Goal: Information Seeking & Learning: Learn about a topic

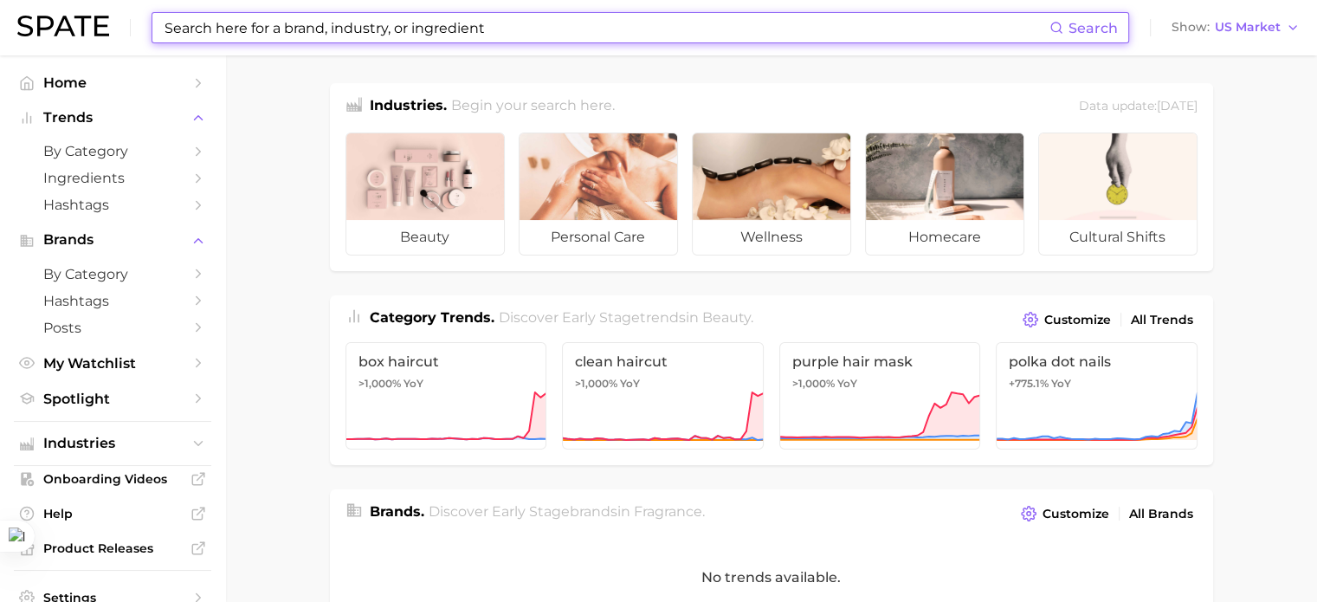
click at [293, 29] on input at bounding box center [606, 27] width 886 height 29
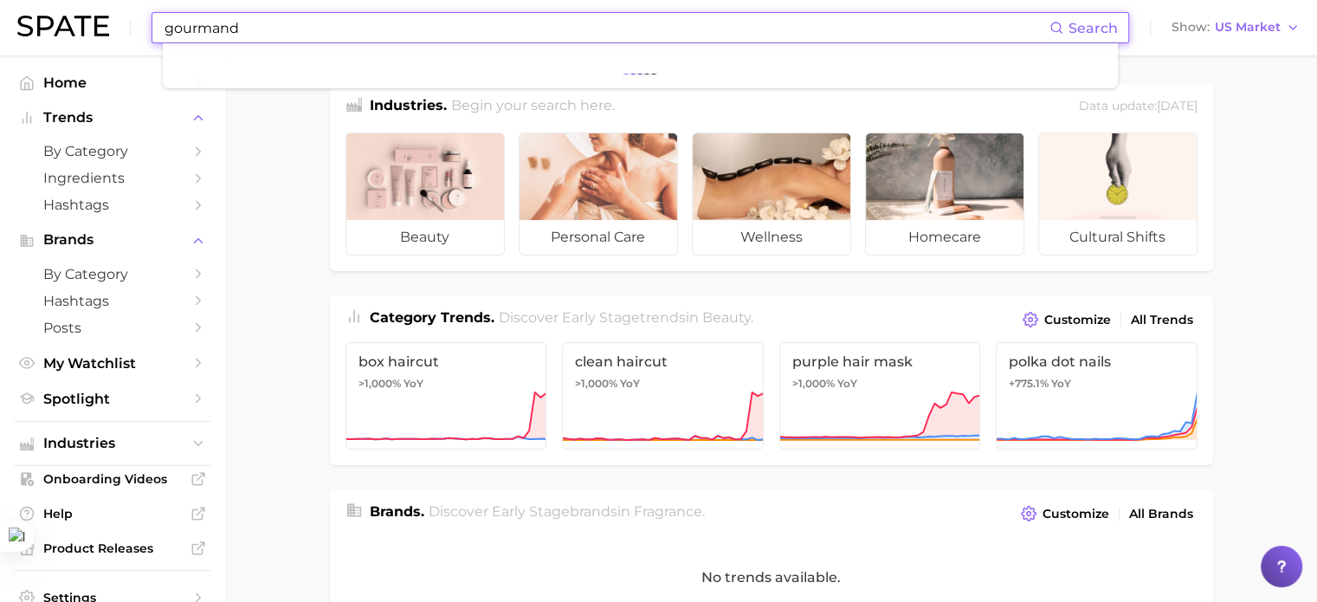
type input "gourmand"
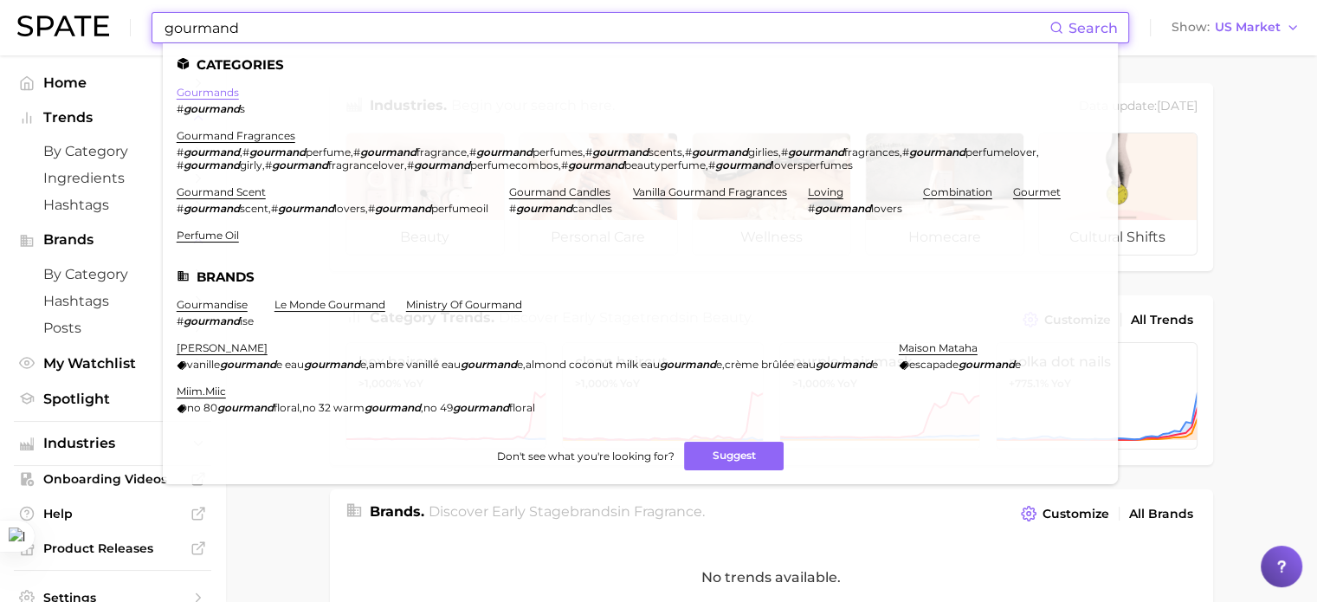
click at [215, 93] on link "gourmands" at bounding box center [208, 92] width 62 height 13
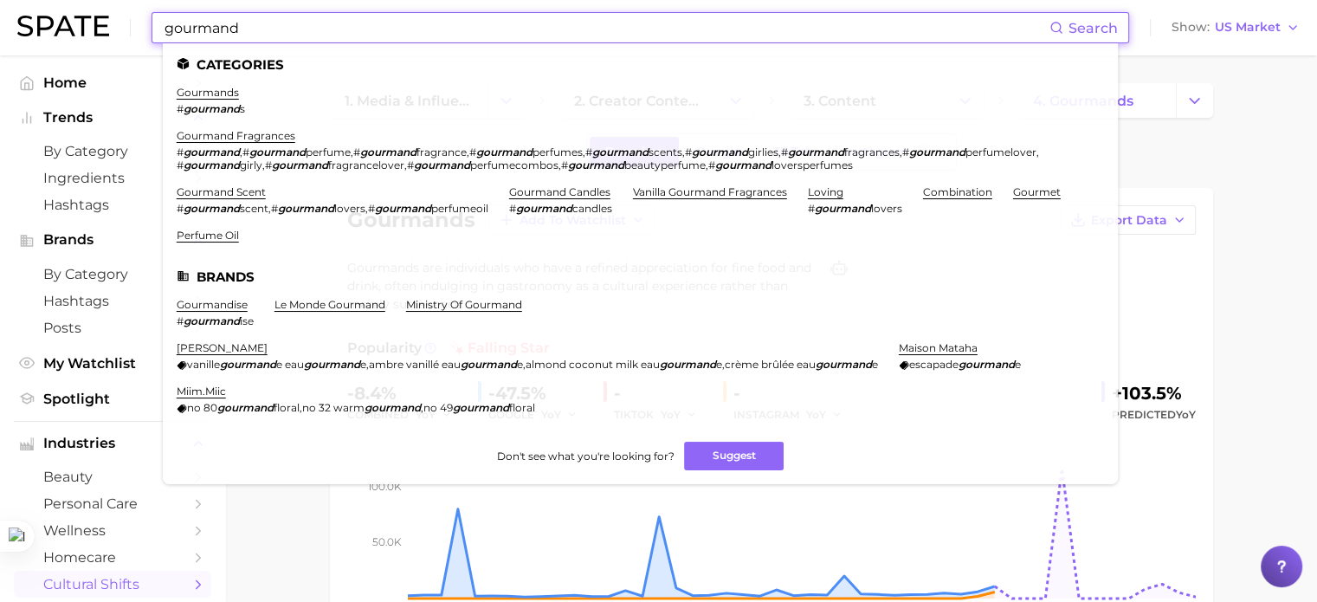
click at [257, 32] on input "gourmand" at bounding box center [606, 27] width 886 height 29
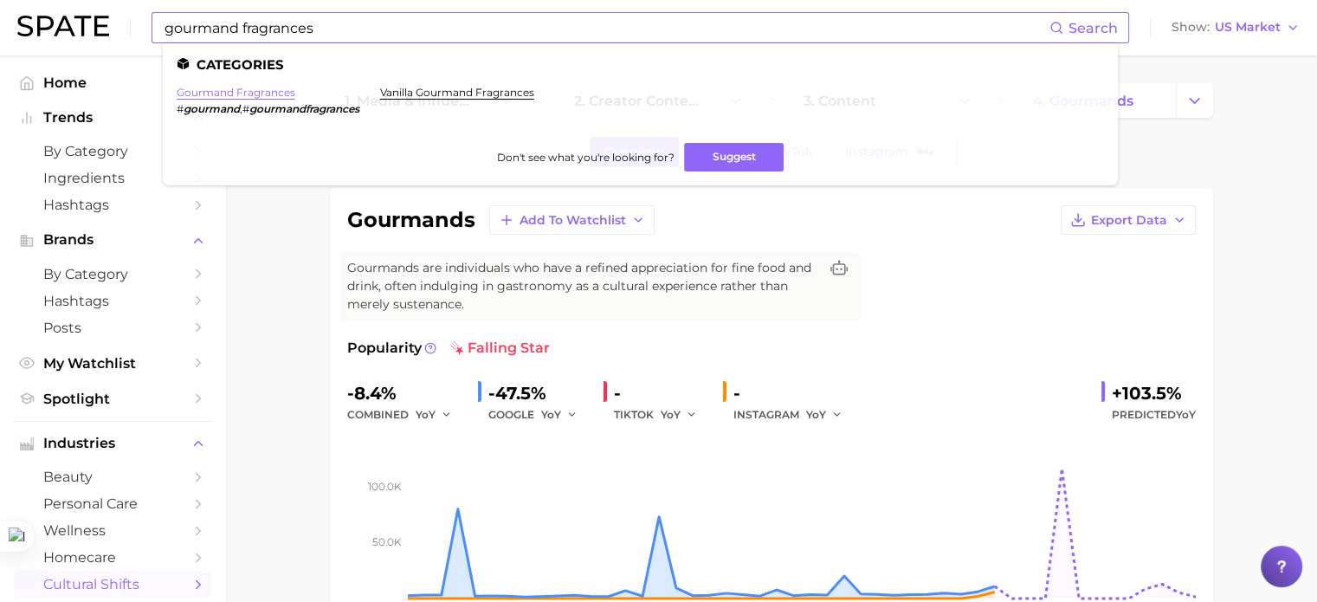
click at [273, 98] on link "gourmand fragrances" at bounding box center [236, 92] width 119 height 13
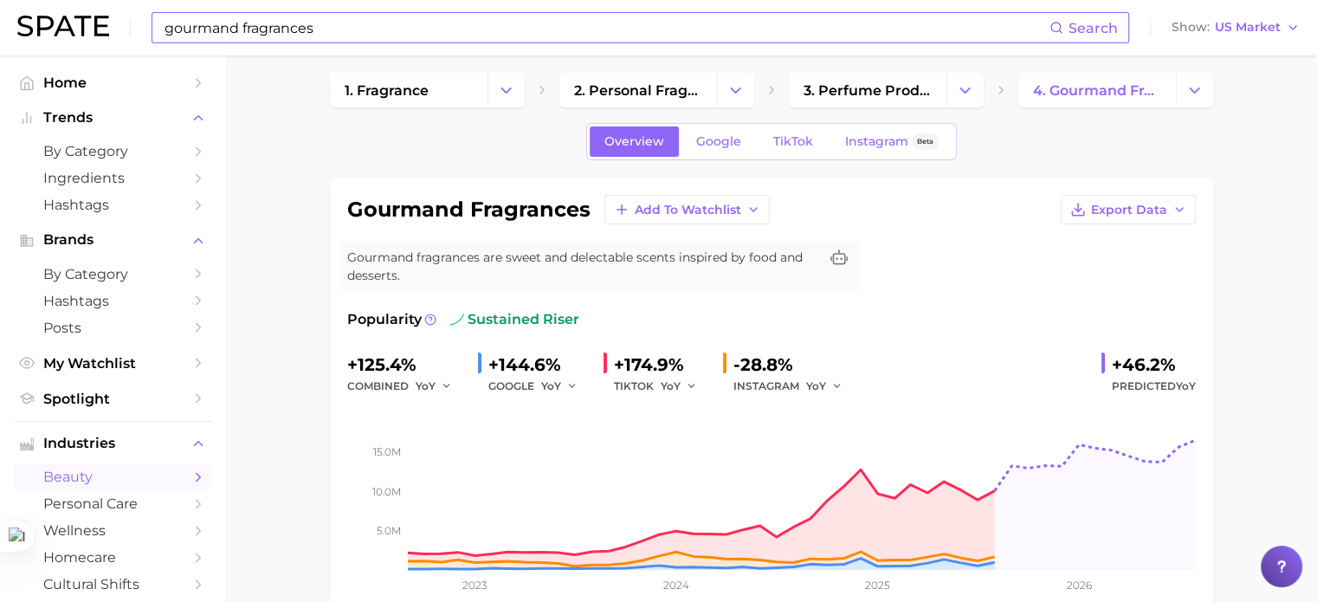
scroll to position [87, 0]
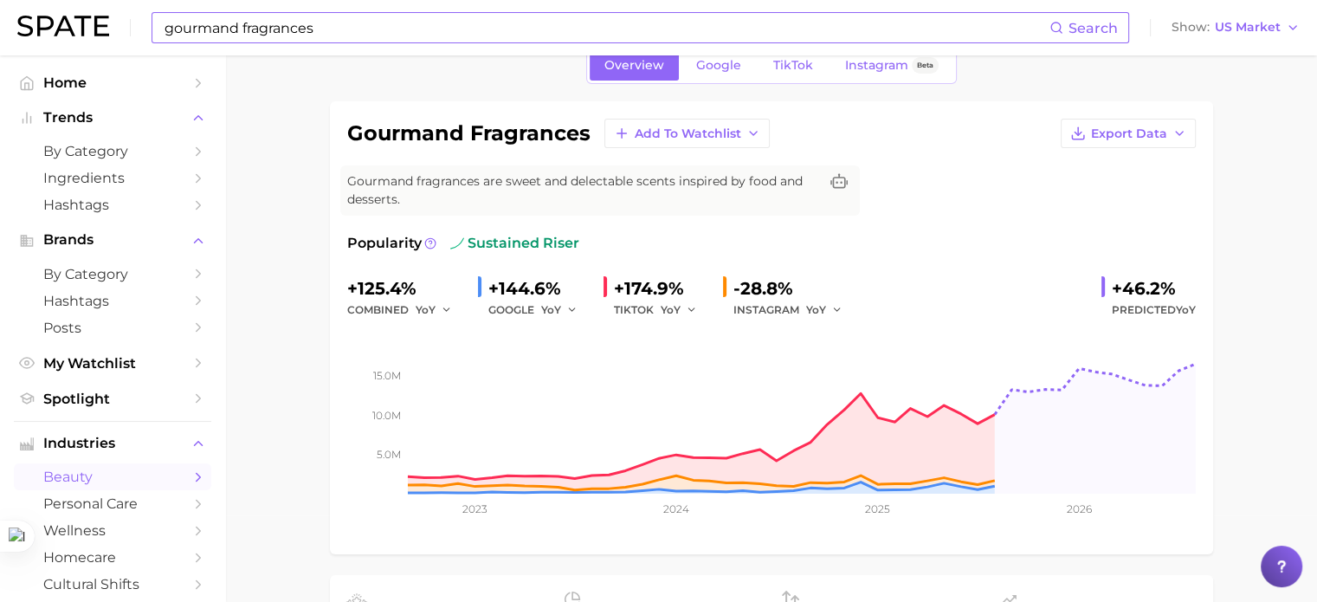
click at [1068, 272] on div "Popularity sustained riser +125.4% combined YoY +144.6% GOOGLE YoY +174.9% TIKT…" at bounding box center [771, 385] width 848 height 304
click at [828, 300] on button "YoY" at bounding box center [824, 309] width 37 height 21
click at [853, 366] on button "QoQ" at bounding box center [901, 368] width 190 height 31
click at [838, 306] on icon "button" at bounding box center [841, 310] width 12 height 12
click at [845, 394] on button "MoM" at bounding box center [901, 399] width 190 height 31
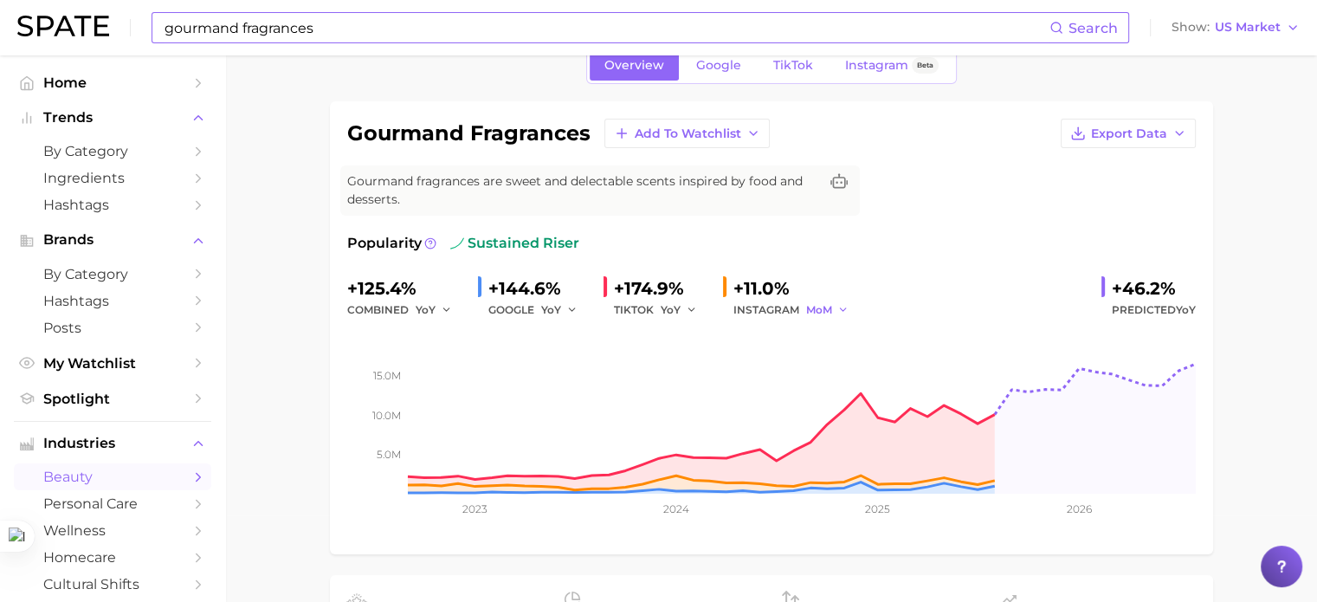
click at [833, 312] on button "MoM" at bounding box center [827, 309] width 43 height 21
click at [830, 340] on span "YoY" at bounding box center [825, 337] width 22 height 15
click at [834, 311] on icon "button" at bounding box center [837, 310] width 12 height 12
click at [840, 326] on button "YoY" at bounding box center [901, 337] width 190 height 31
click at [834, 309] on icon "button" at bounding box center [837, 310] width 12 height 12
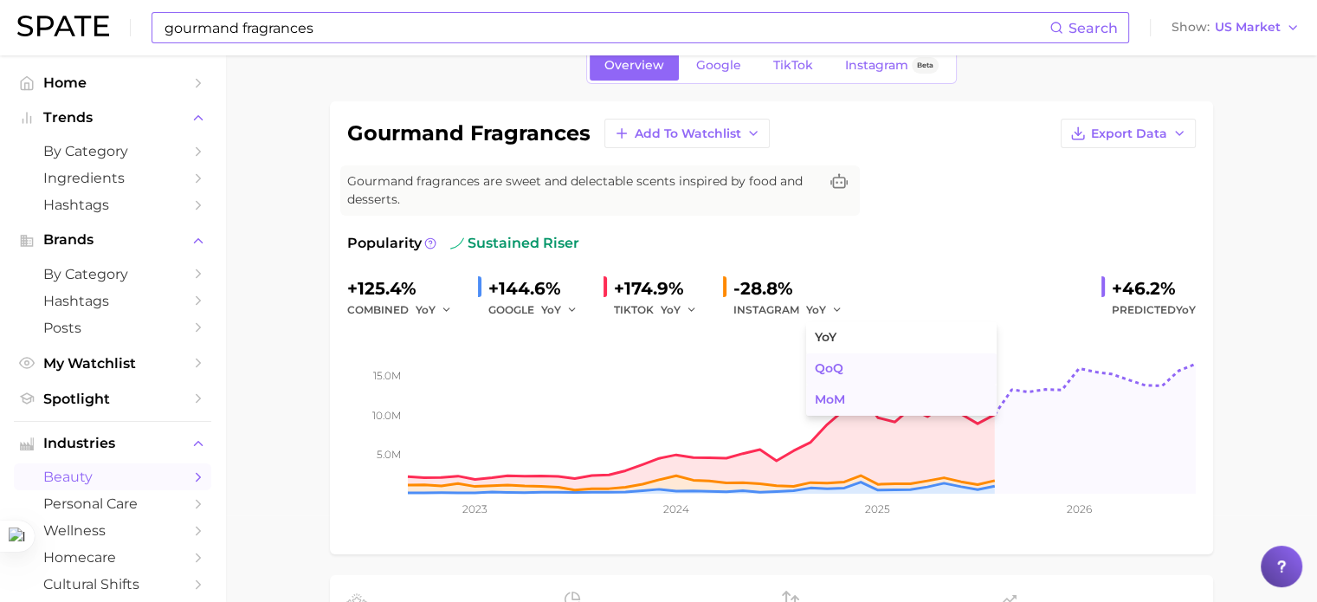
click at [847, 390] on button "MoM" at bounding box center [901, 399] width 190 height 31
click at [692, 311] on icon "button" at bounding box center [692, 310] width 12 height 12
click at [710, 396] on button "MoM" at bounding box center [755, 399] width 190 height 31
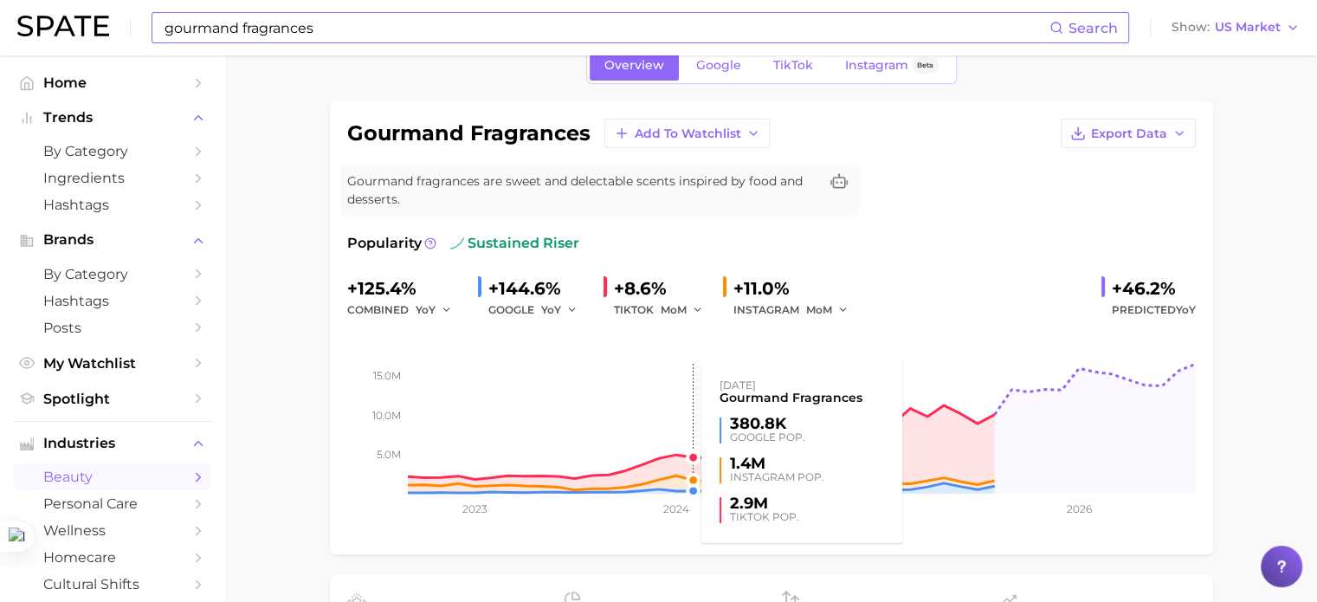
click at [690, 320] on rect at bounding box center [771, 406] width 848 height 173
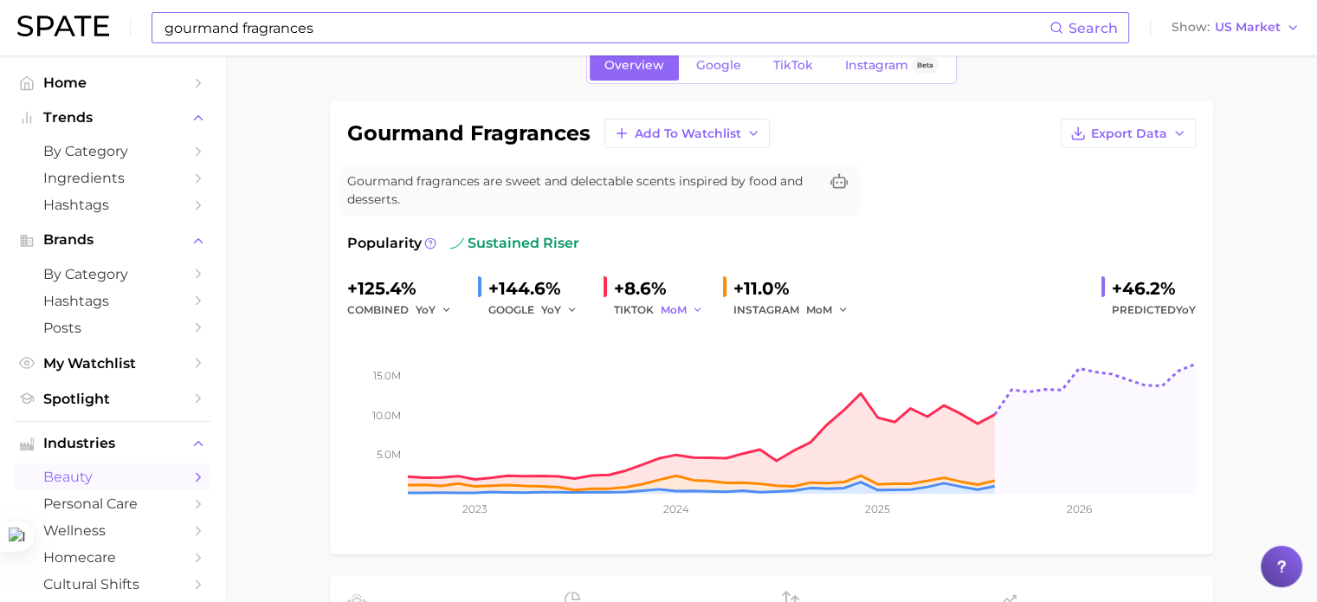
click at [689, 314] on button "MoM" at bounding box center [681, 309] width 43 height 21
click at [691, 363] on span "QoQ" at bounding box center [683, 368] width 29 height 15
click at [686, 309] on button "QoQ" at bounding box center [681, 309] width 42 height 21
click at [699, 344] on button "YoY" at bounding box center [755, 337] width 190 height 31
click at [564, 311] on button "YoY" at bounding box center [559, 309] width 37 height 21
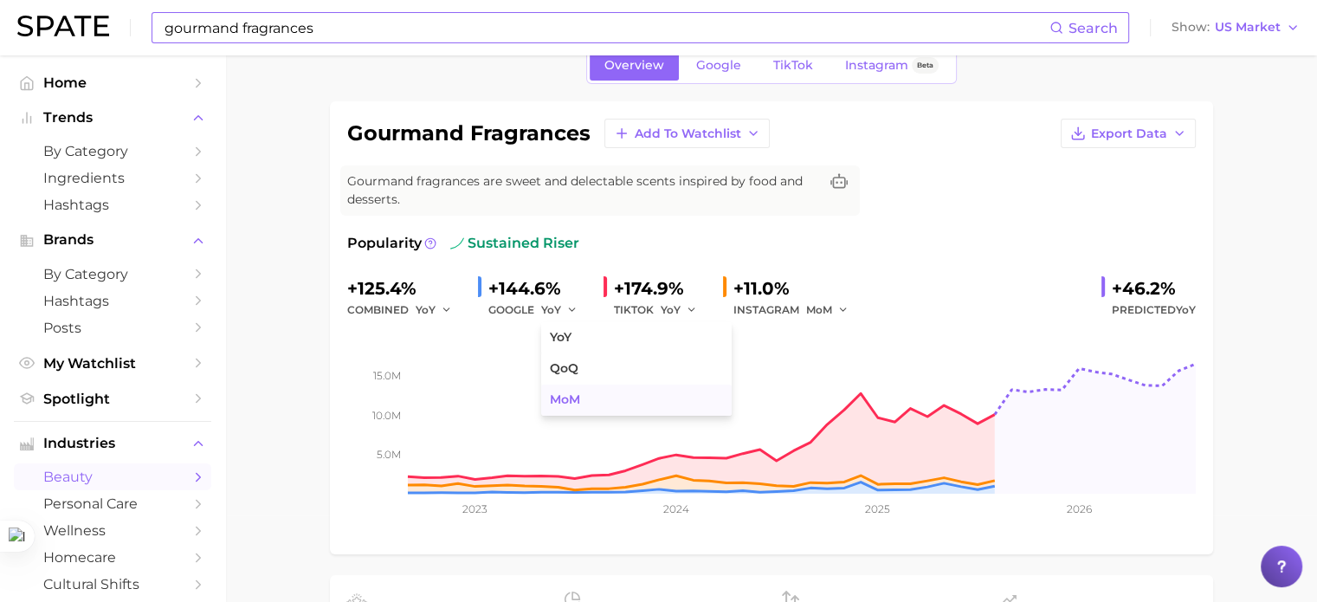
click at [578, 389] on button "MoM" at bounding box center [636, 399] width 190 height 31
click at [559, 305] on span "MoM" at bounding box center [554, 309] width 26 height 15
click at [583, 335] on button "YoY" at bounding box center [636, 337] width 190 height 31
click at [428, 308] on span "YoY" at bounding box center [425, 309] width 20 height 15
click at [1065, 298] on div "+125.4% combined YoY YoY QoQ MoM +144.6% GOOGLE YoY +174.9% TIKTOK YoY +11.0% I…" at bounding box center [771, 297] width 848 height 46
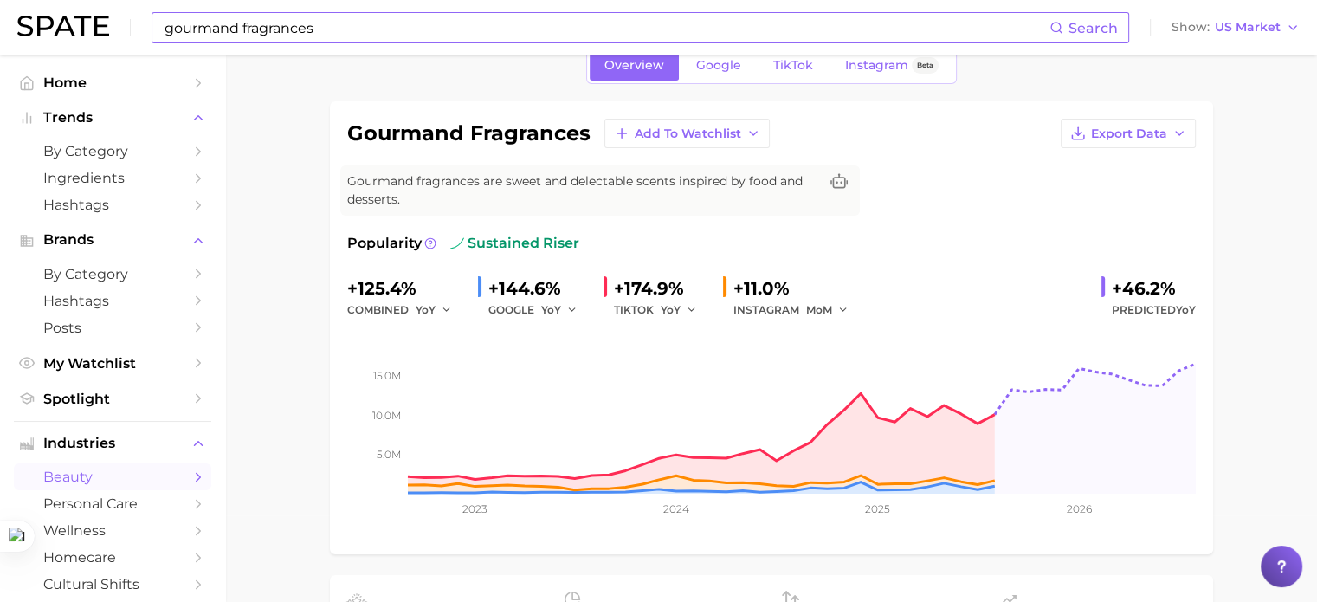
click at [1184, 307] on span "YoY" at bounding box center [1185, 309] width 20 height 13
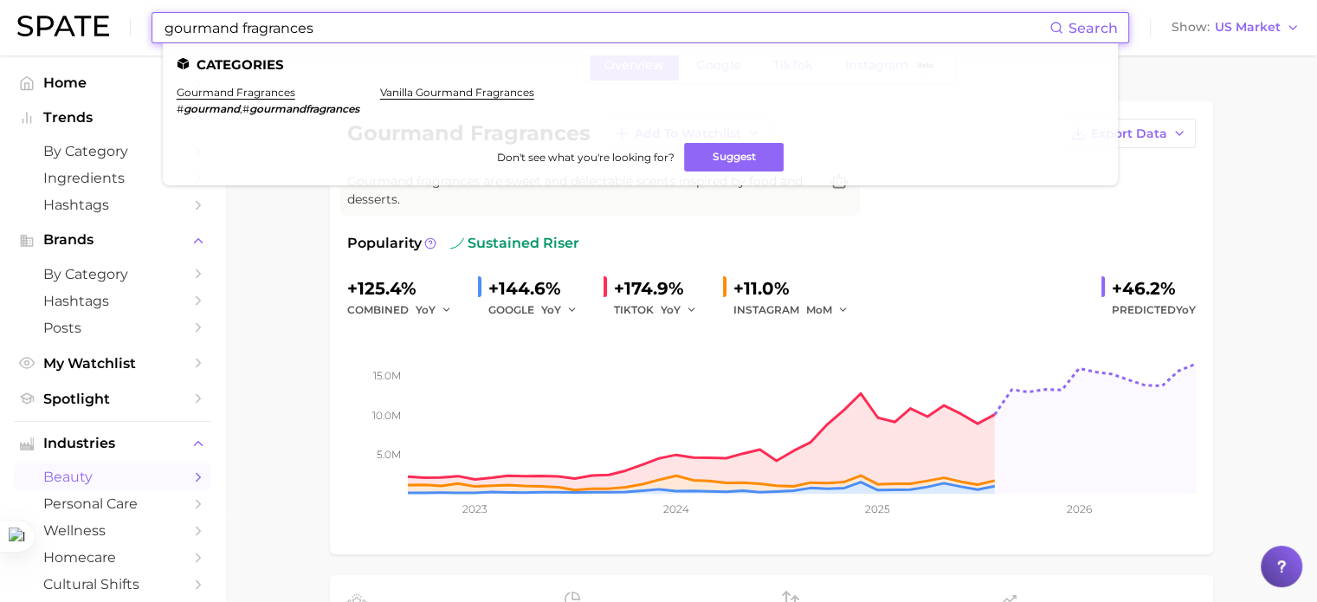
click at [227, 41] on input "gourmand fragrances" at bounding box center [606, 27] width 886 height 29
drag, startPoint x: 339, startPoint y: 25, endPoint x: 241, endPoint y: 29, distance: 97.9
click at [241, 29] on input "gourmand fragrances" at bounding box center [606, 27] width 886 height 29
click at [313, 113] on em "gourmandbeauty" at bounding box center [295, 108] width 93 height 13
click at [308, 37] on input "gourmand beauty" at bounding box center [606, 27] width 886 height 29
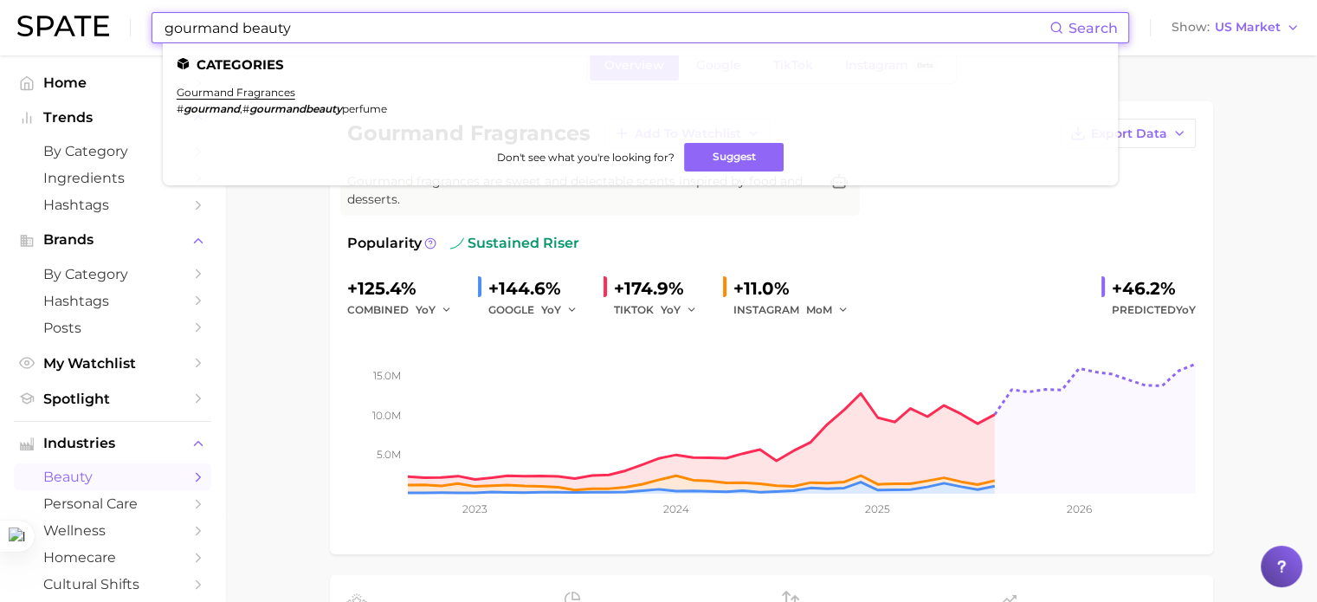
click at [943, 37] on input "gourmand beauty" at bounding box center [606, 27] width 886 height 29
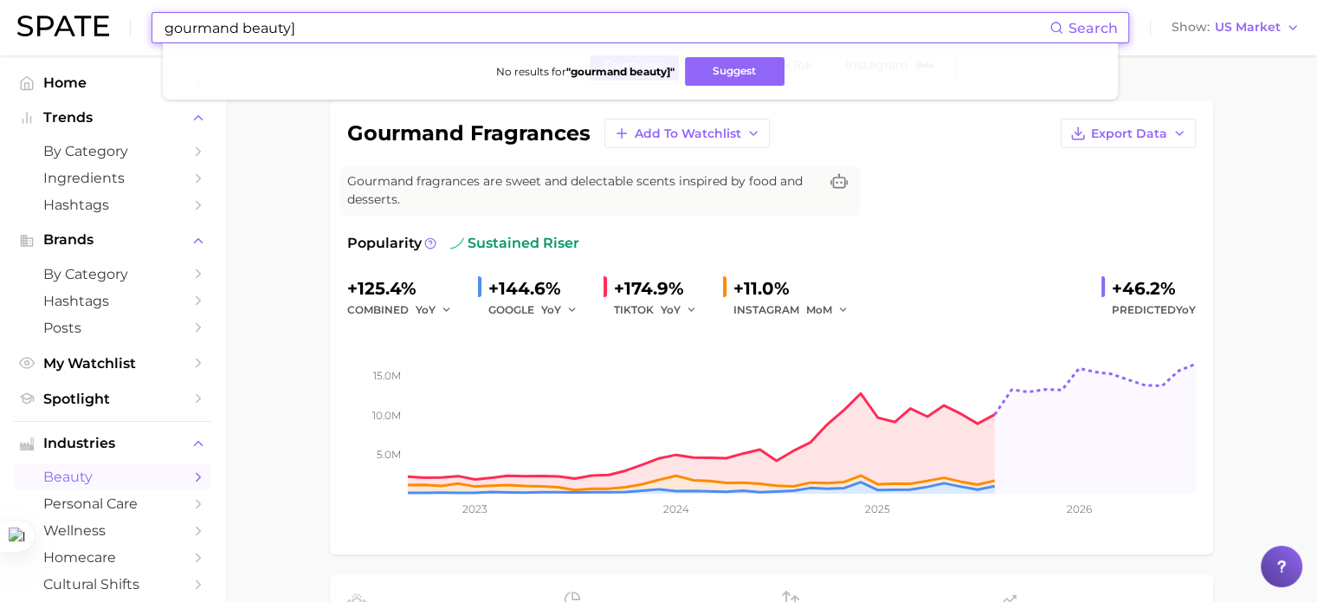
click at [353, 18] on input "gourmand beauty]" at bounding box center [606, 27] width 886 height 29
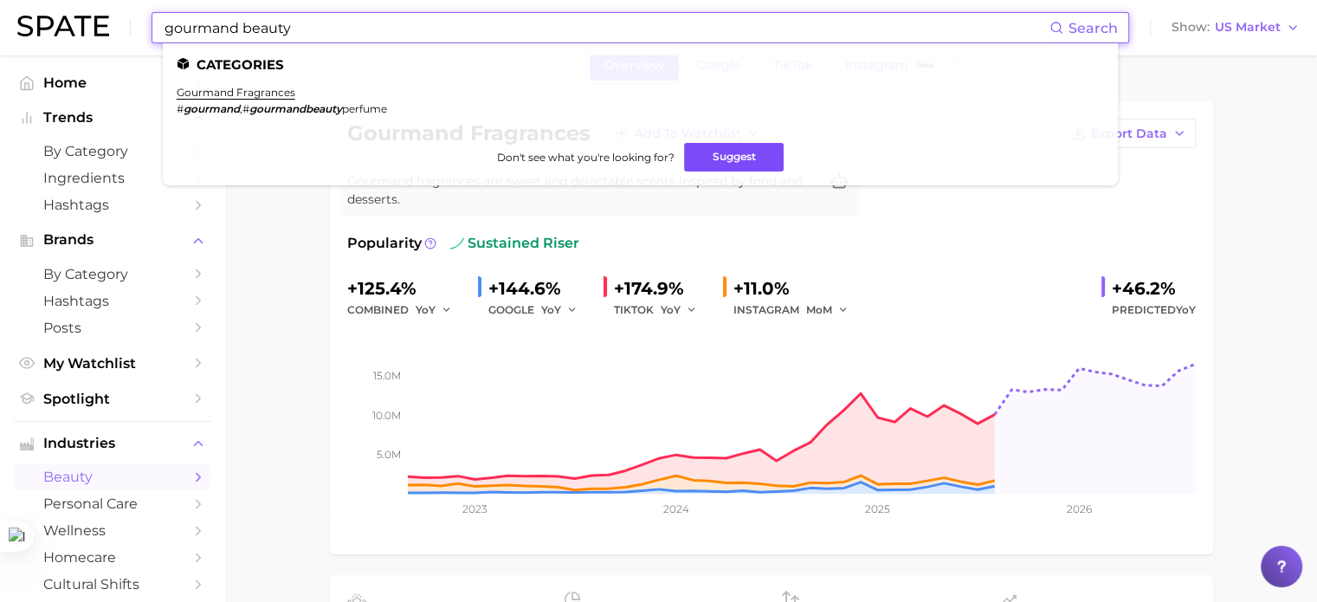
click at [748, 166] on button "Suggest" at bounding box center [734, 157] width 100 height 29
drag, startPoint x: 239, startPoint y: 113, endPoint x: 260, endPoint y: 111, distance: 20.8
click at [239, 112] on em "gourmand" at bounding box center [211, 108] width 56 height 13
click at [264, 111] on em "gourmandbeauty" at bounding box center [295, 108] width 93 height 13
click at [405, 106] on ul "gourmand fragrances # gourmand , # gourmandbeauty perfume" at bounding box center [640, 107] width 927 height 43
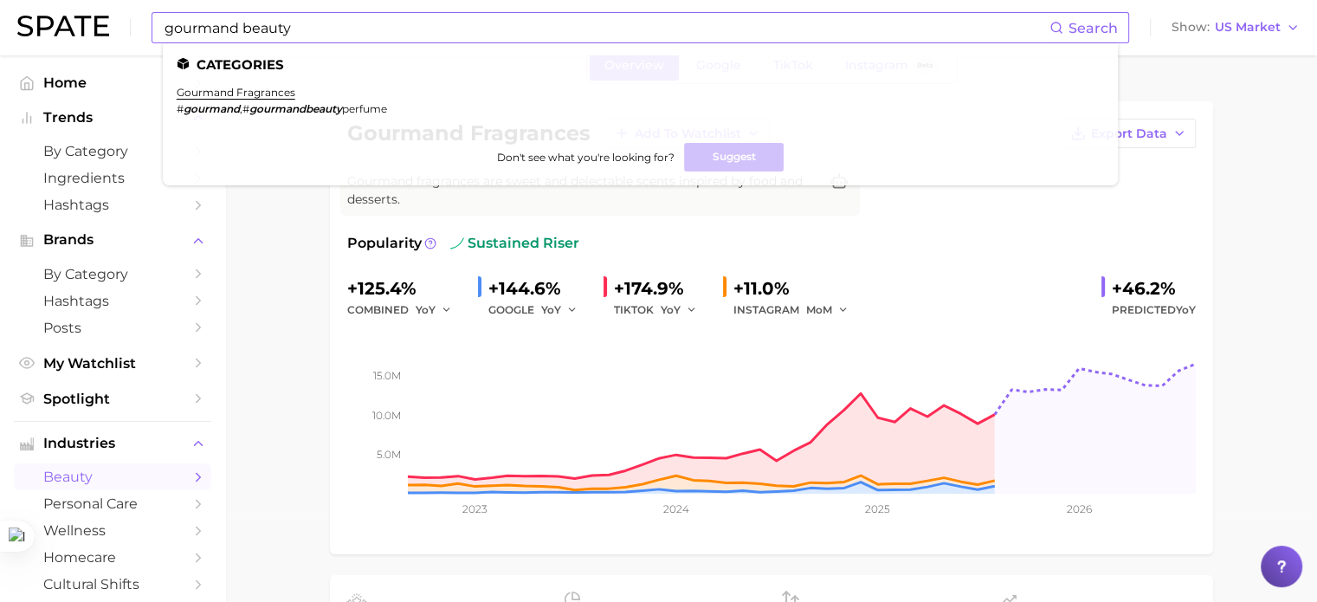
click at [344, 37] on input "gourmand beauty" at bounding box center [606, 27] width 886 height 29
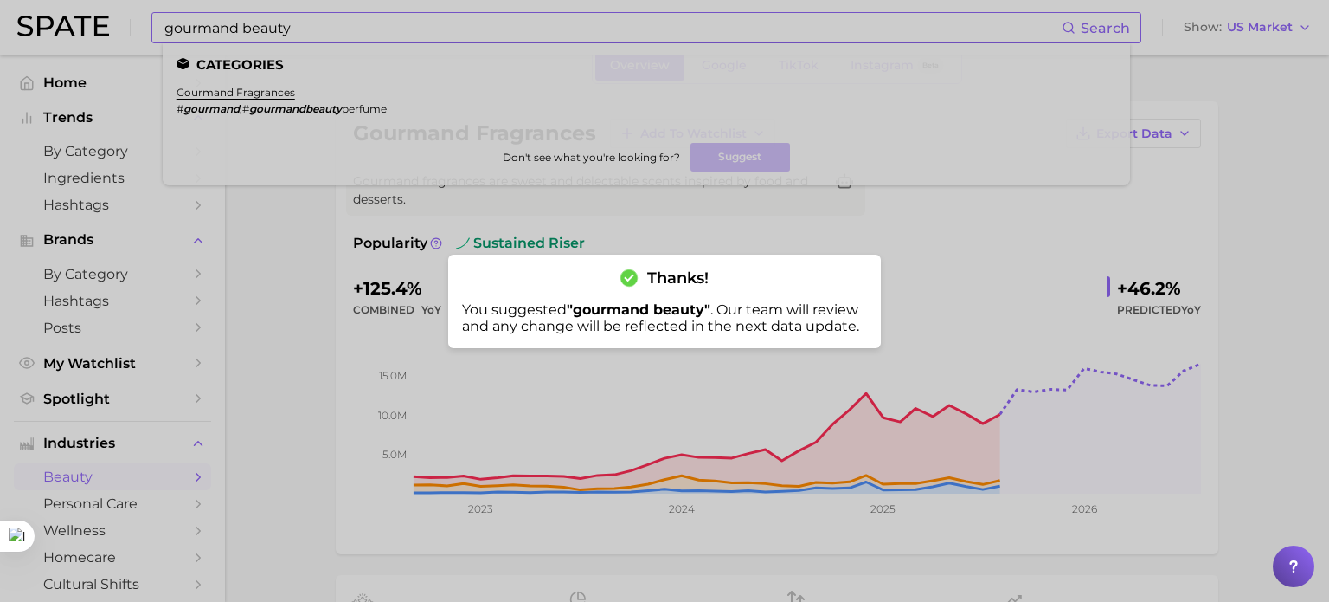
click at [357, 41] on div at bounding box center [664, 301] width 1329 height 602
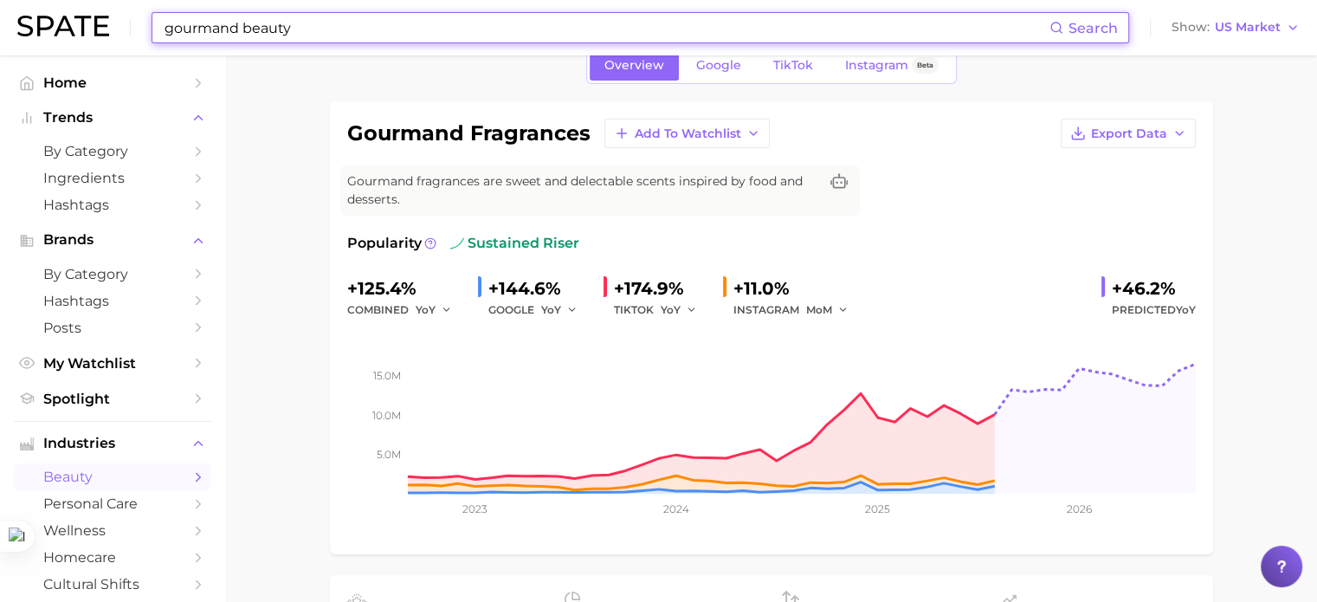
click at [339, 23] on input "gourmand beauty" at bounding box center [606, 27] width 886 height 29
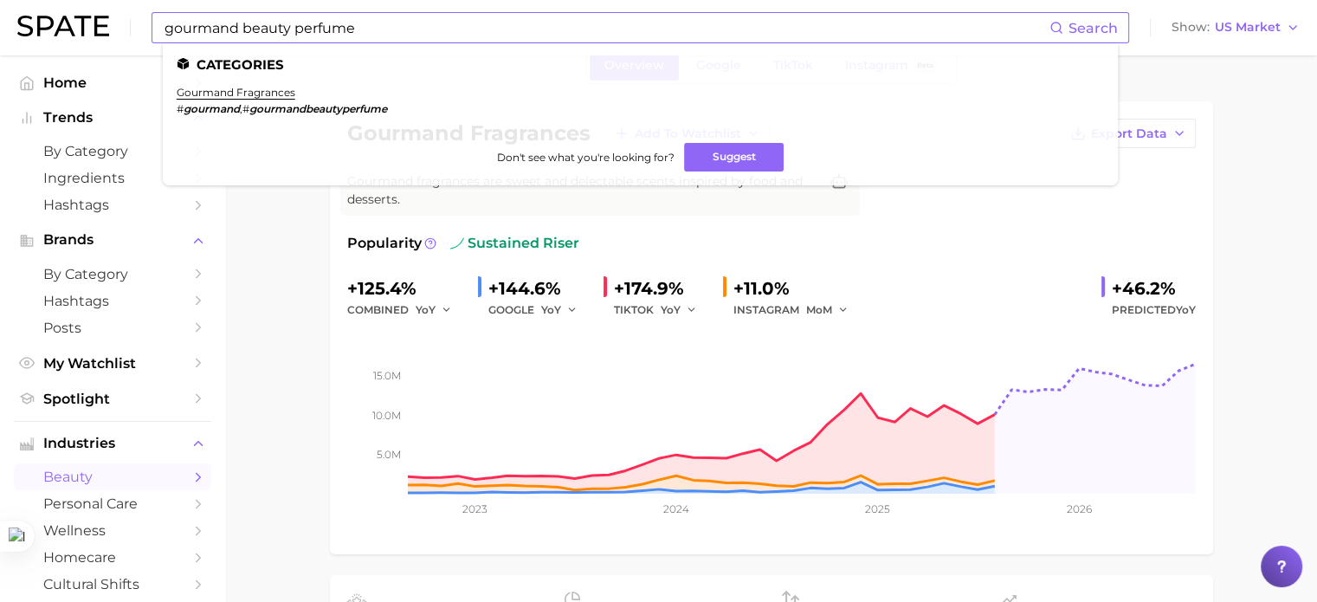
click at [337, 113] on em "gourmandbeautyperfume" at bounding box center [318, 108] width 138 height 13
click at [678, 395] on rect at bounding box center [771, 406] width 848 height 173
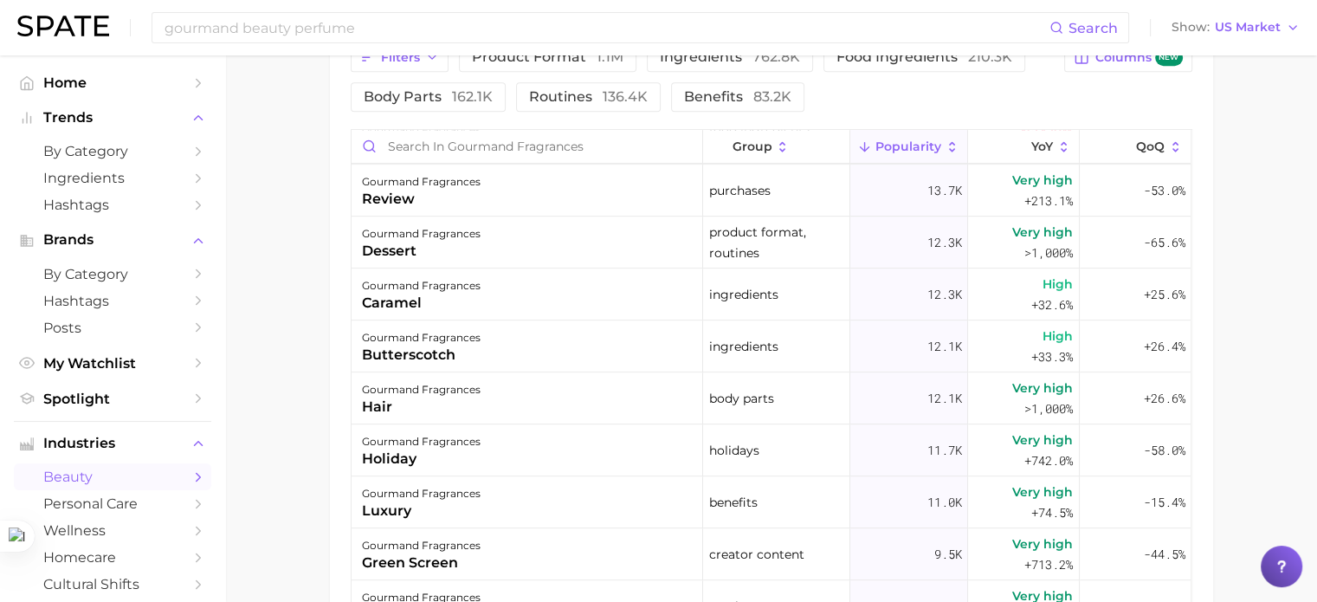
scroll to position [1385, 0]
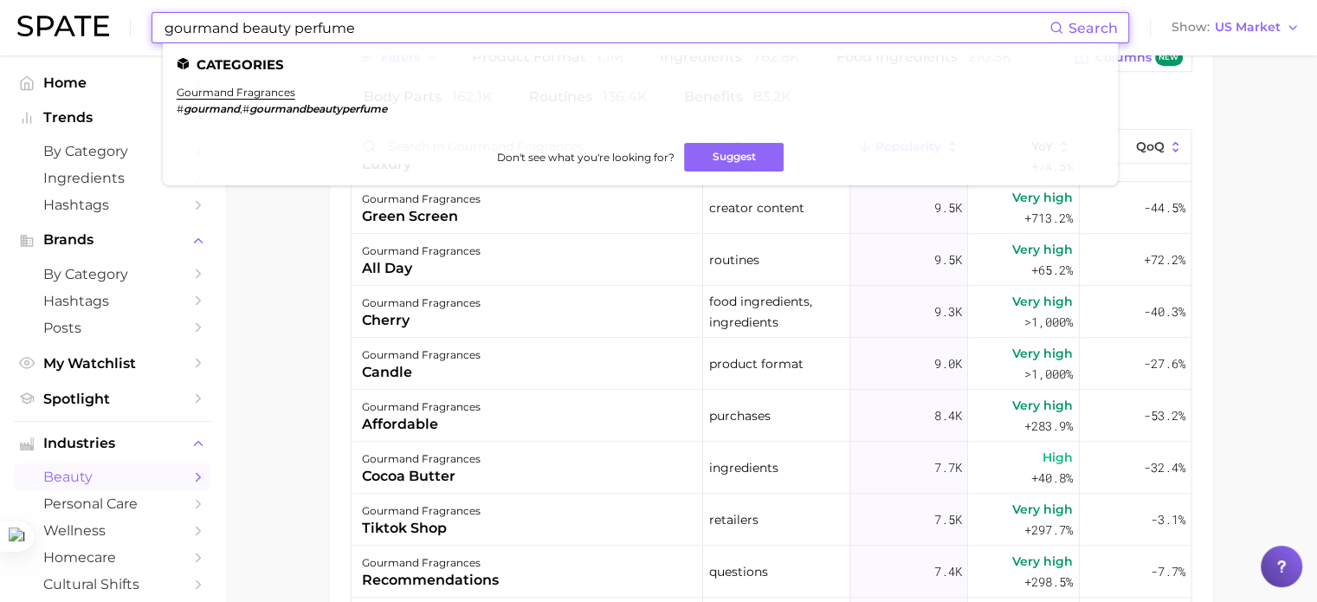
click at [182, 29] on input "gourmand beauty perfume" at bounding box center [606, 27] width 886 height 29
drag, startPoint x: 391, startPoint y: 39, endPoint x: 3, endPoint y: 25, distance: 388.0
click at [3, 25] on header "gourmand beauty perfume Search Categories gourmand fragrances # gourmand , # go…" at bounding box center [658, 27] width 1317 height 55
click at [231, 117] on ul "edible perfume # edibleperfume" at bounding box center [640, 107] width 927 height 43
click at [223, 94] on link "edible perfume" at bounding box center [217, 92] width 80 height 13
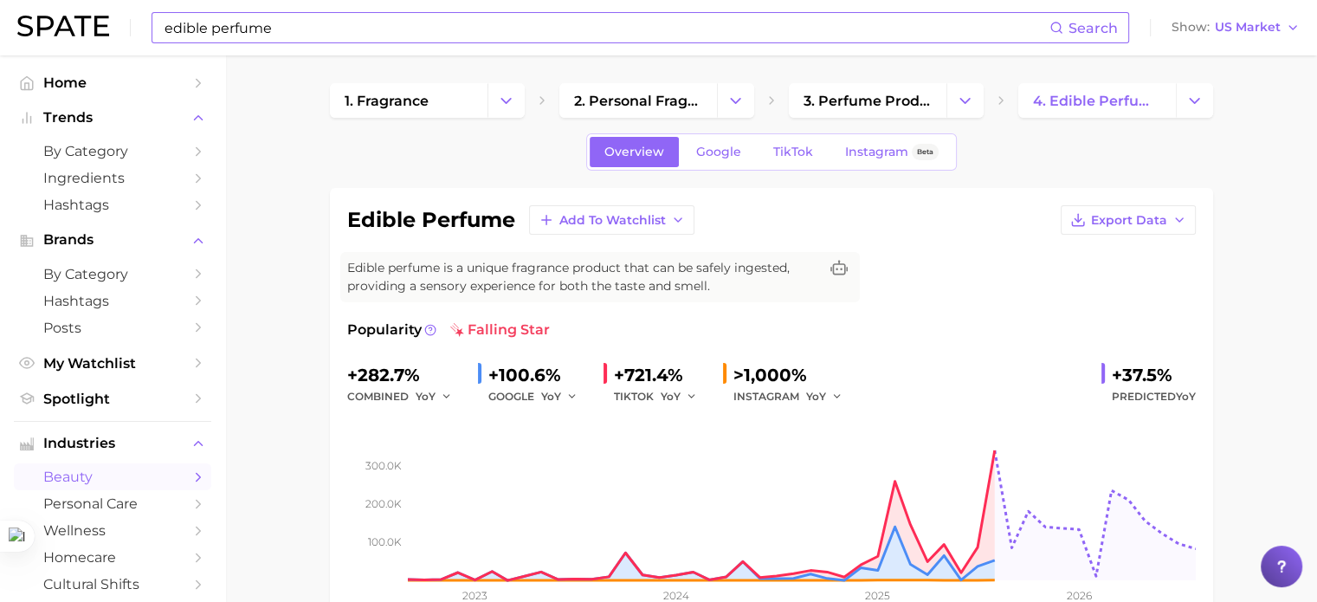
click at [274, 32] on input "edible perfume" at bounding box center [606, 27] width 886 height 29
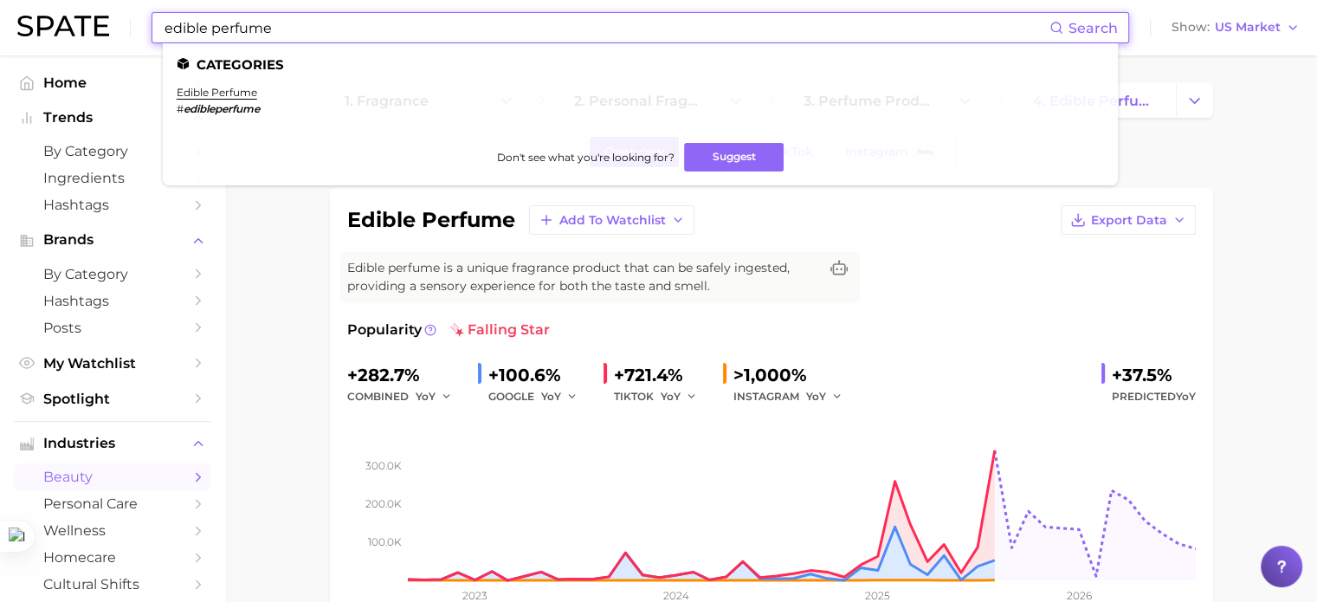
drag, startPoint x: 283, startPoint y: 30, endPoint x: 211, endPoint y: 29, distance: 71.8
click at [211, 29] on input "edible perfume" at bounding box center [606, 27] width 886 height 29
click at [197, 93] on link "edible scent" at bounding box center [209, 92] width 64 height 13
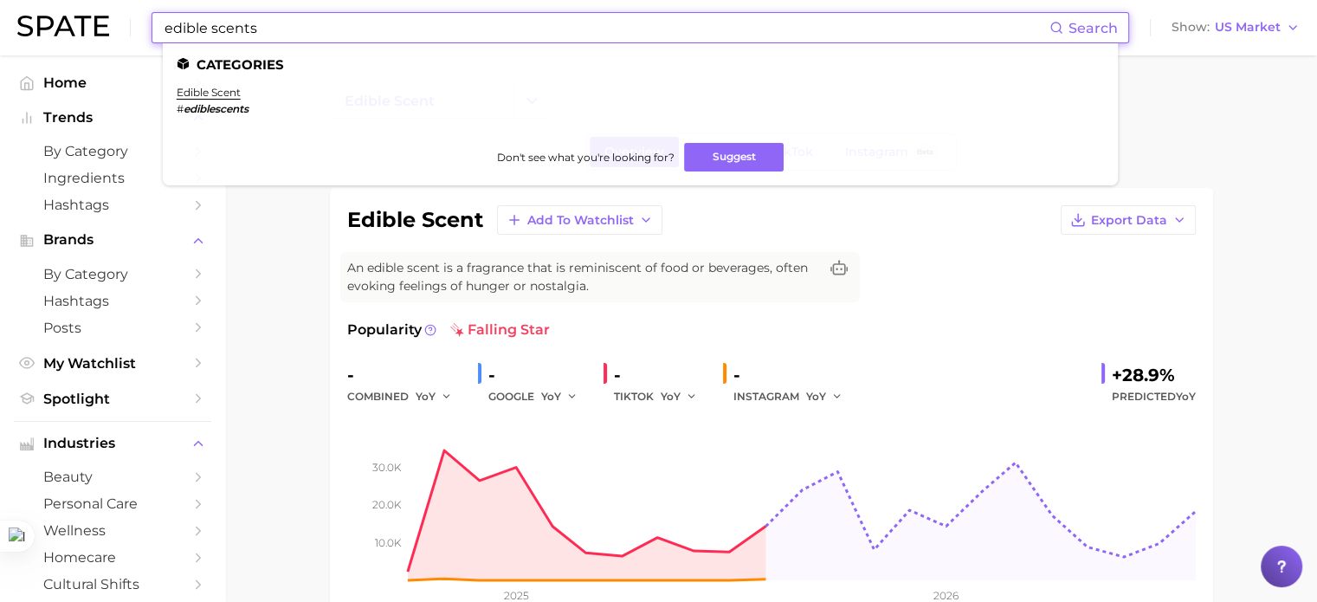
drag, startPoint x: 275, startPoint y: 27, endPoint x: 109, endPoint y: 21, distance: 166.3
click at [109, 21] on div "edible scents Search Categories edible scent # ediblescents Don't see what you'…" at bounding box center [658, 27] width 1282 height 55
click at [344, 29] on input "gourmand scents" at bounding box center [606, 27] width 886 height 29
click at [237, 92] on link "gourmand scent" at bounding box center [221, 92] width 89 height 13
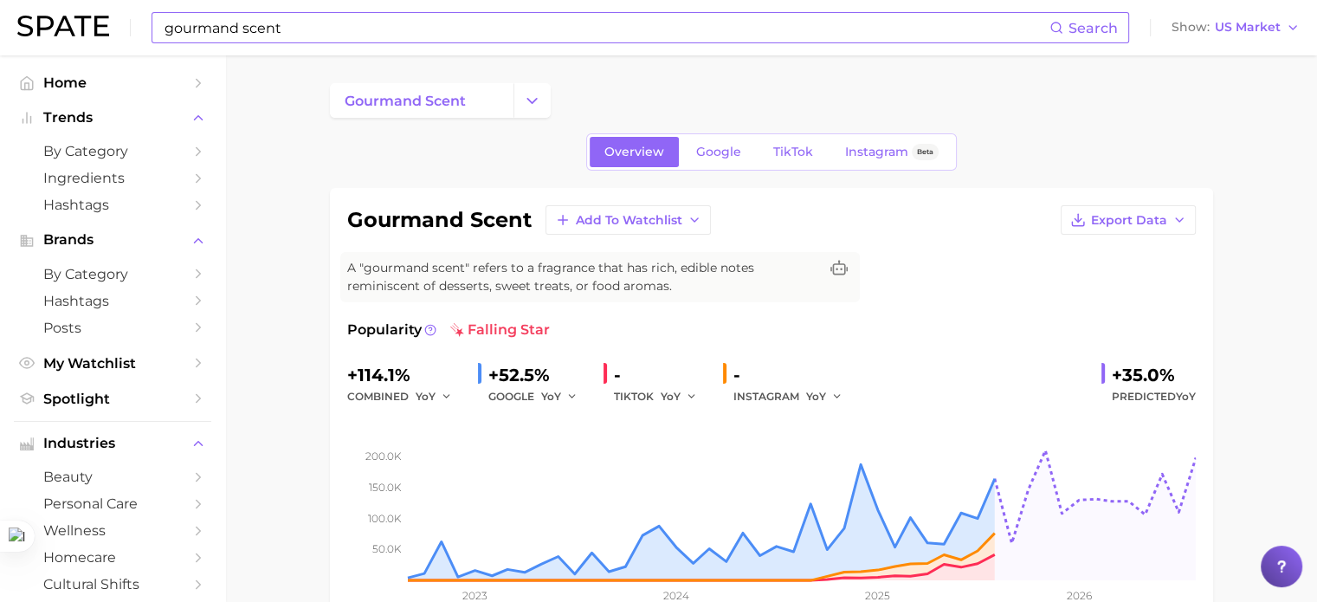
click at [302, 19] on input "gourmand scent" at bounding box center [606, 27] width 886 height 29
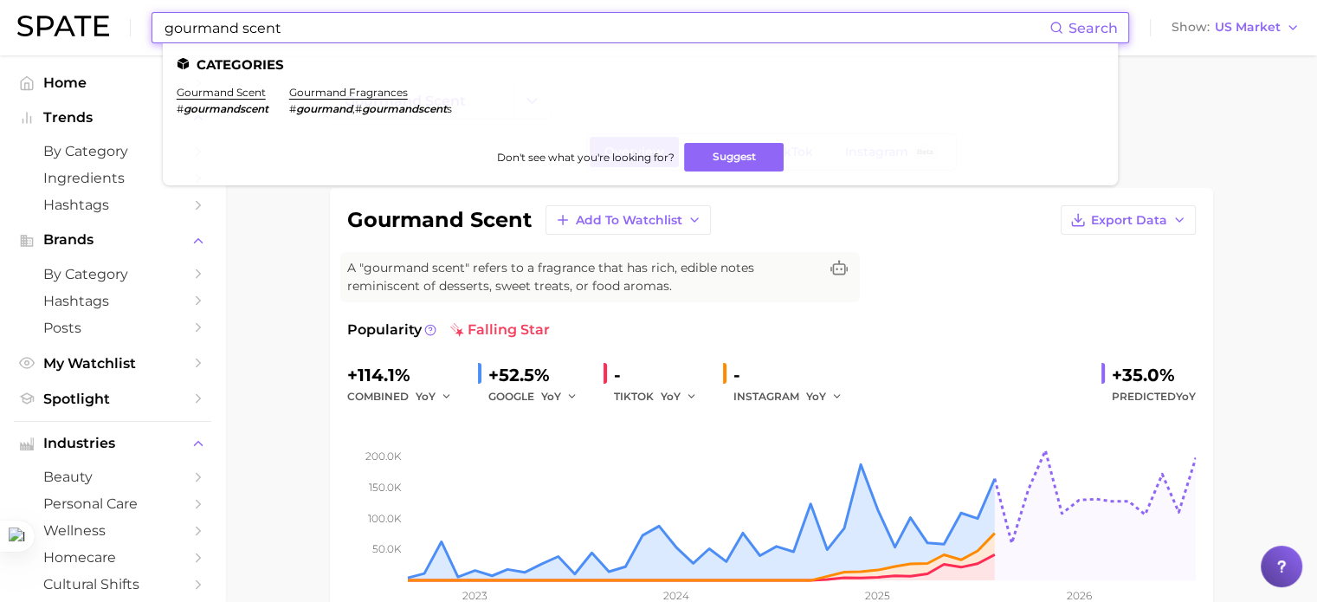
drag, startPoint x: 294, startPoint y: 27, endPoint x: 246, endPoint y: 24, distance: 48.5
click at [246, 24] on input "gourmand scent" at bounding box center [606, 27] width 886 height 29
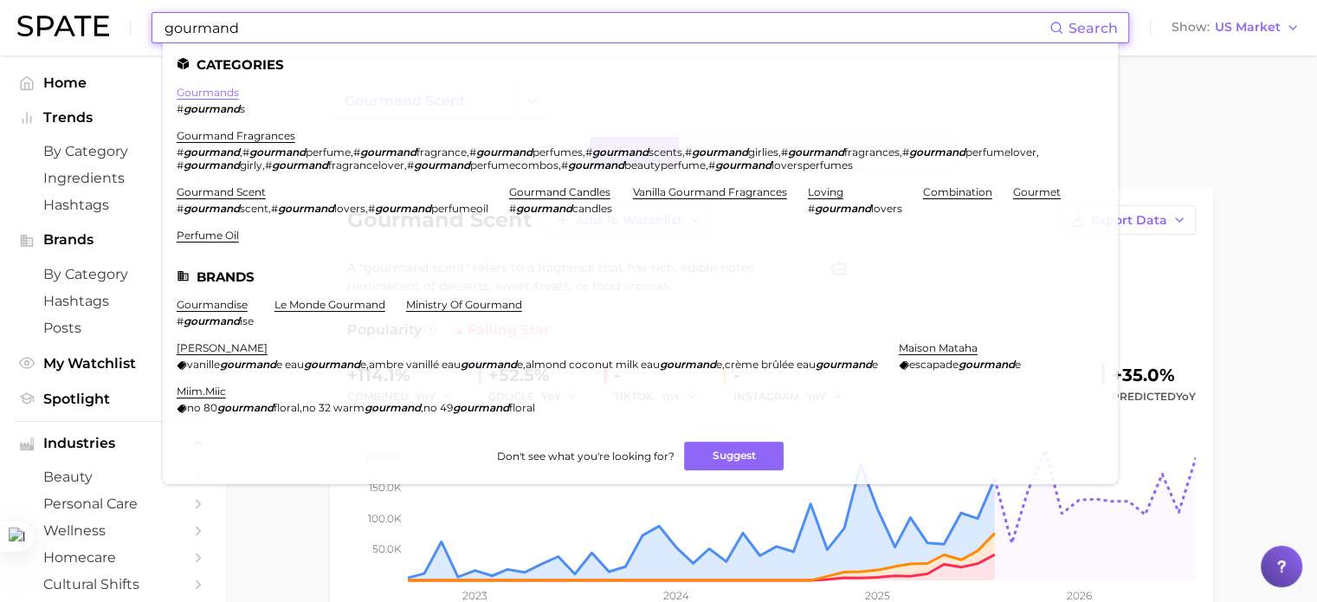
type input "gourmand"
click at [220, 93] on link "gourmands" at bounding box center [208, 92] width 62 height 13
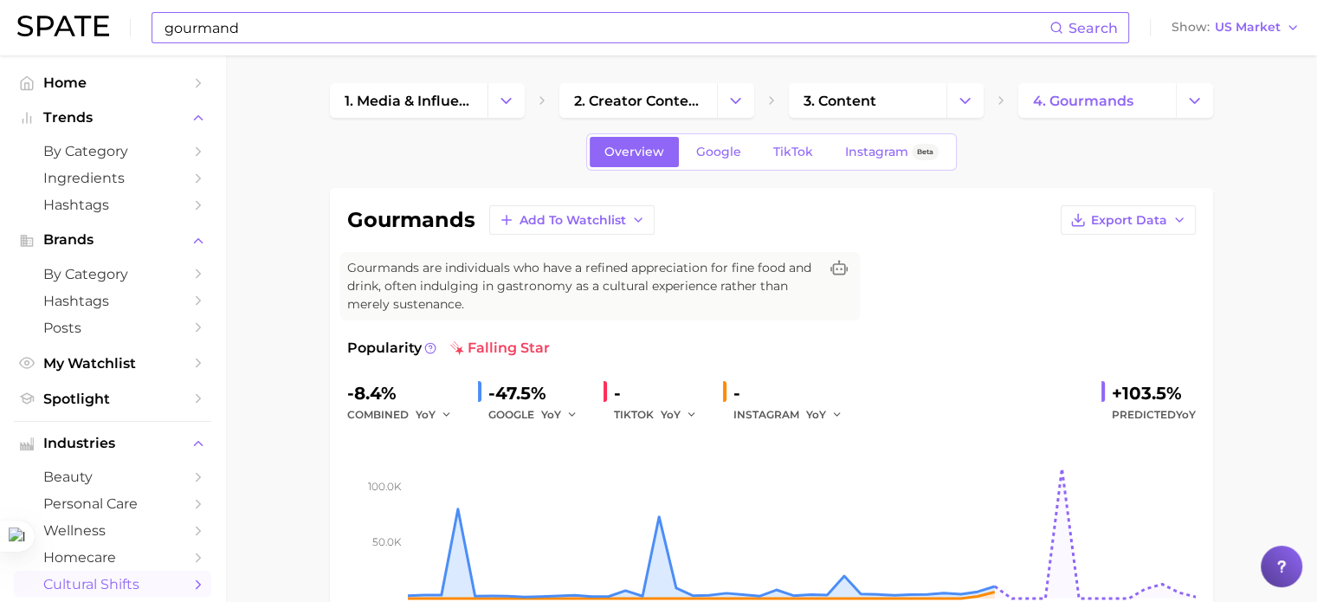
click at [279, 27] on input "gourmand" at bounding box center [606, 27] width 886 height 29
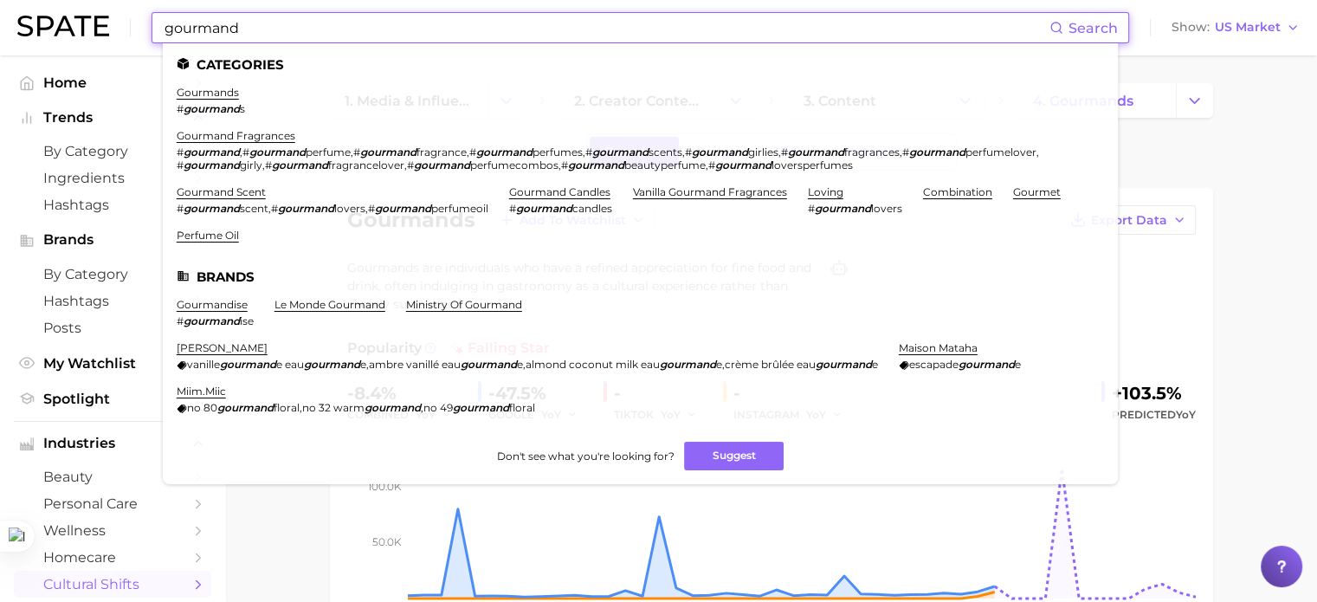
click at [340, 163] on span "fragrancelover" at bounding box center [366, 164] width 76 height 13
click at [209, 93] on link "gourmands" at bounding box center [208, 92] width 62 height 13
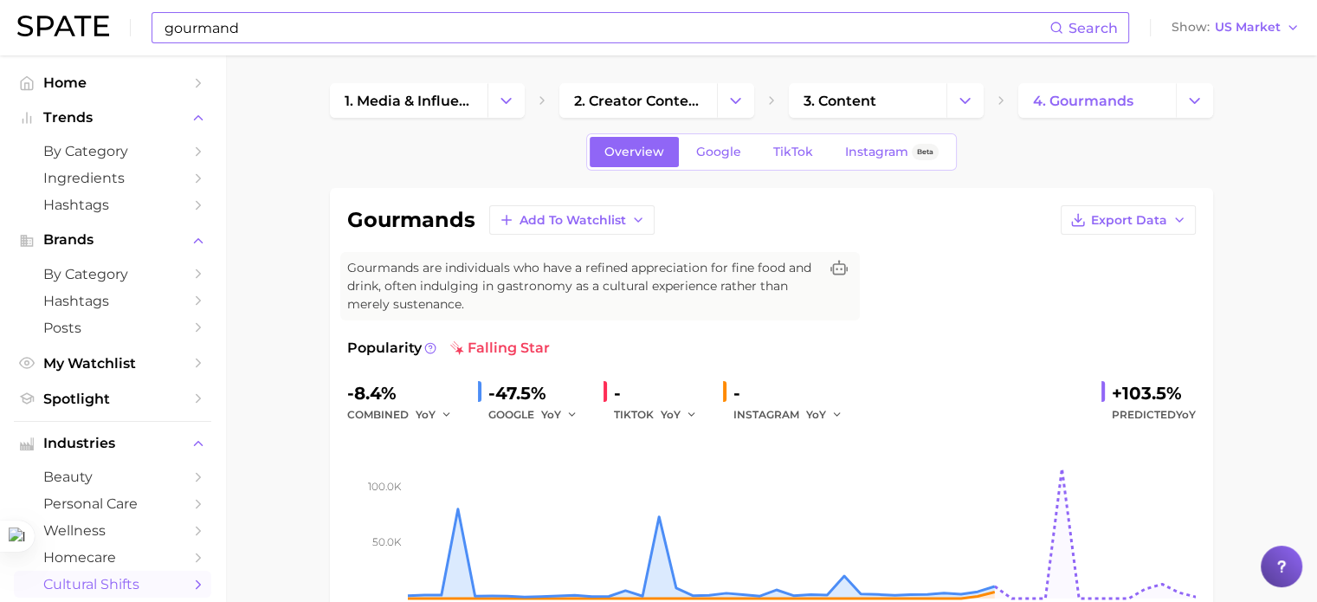
click at [66, 31] on img at bounding box center [63, 26] width 92 height 21
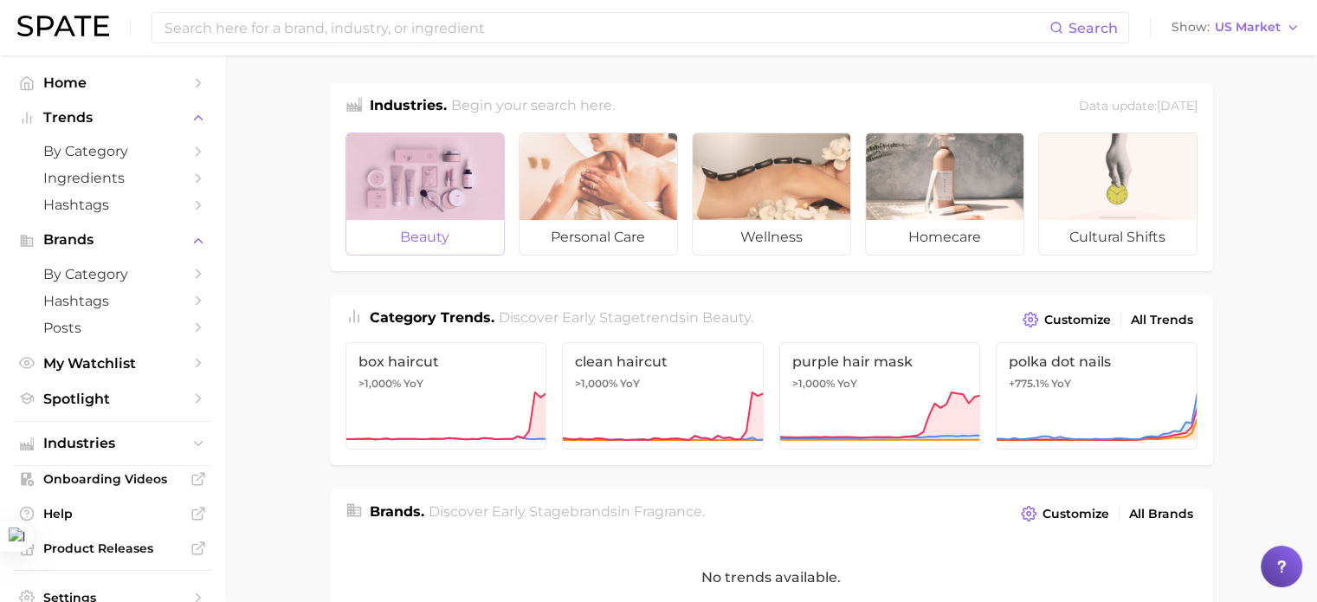
click at [440, 190] on div at bounding box center [425, 176] width 158 height 87
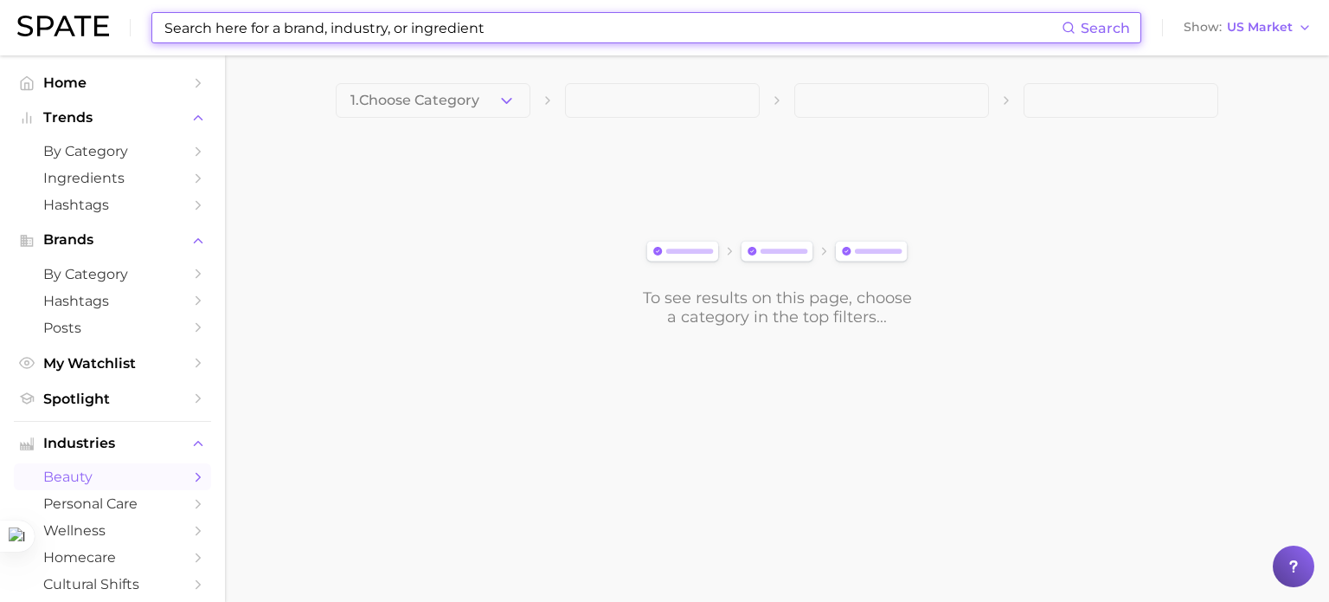
click at [280, 19] on input at bounding box center [612, 27] width 899 height 29
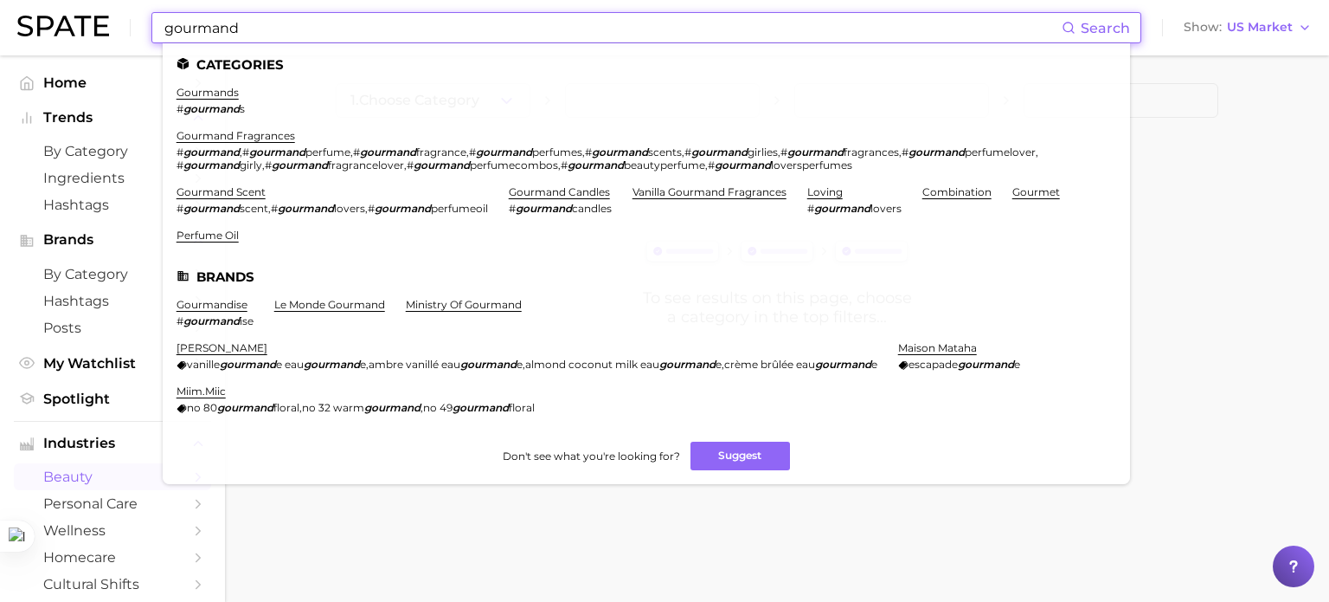
type input "gourmand"
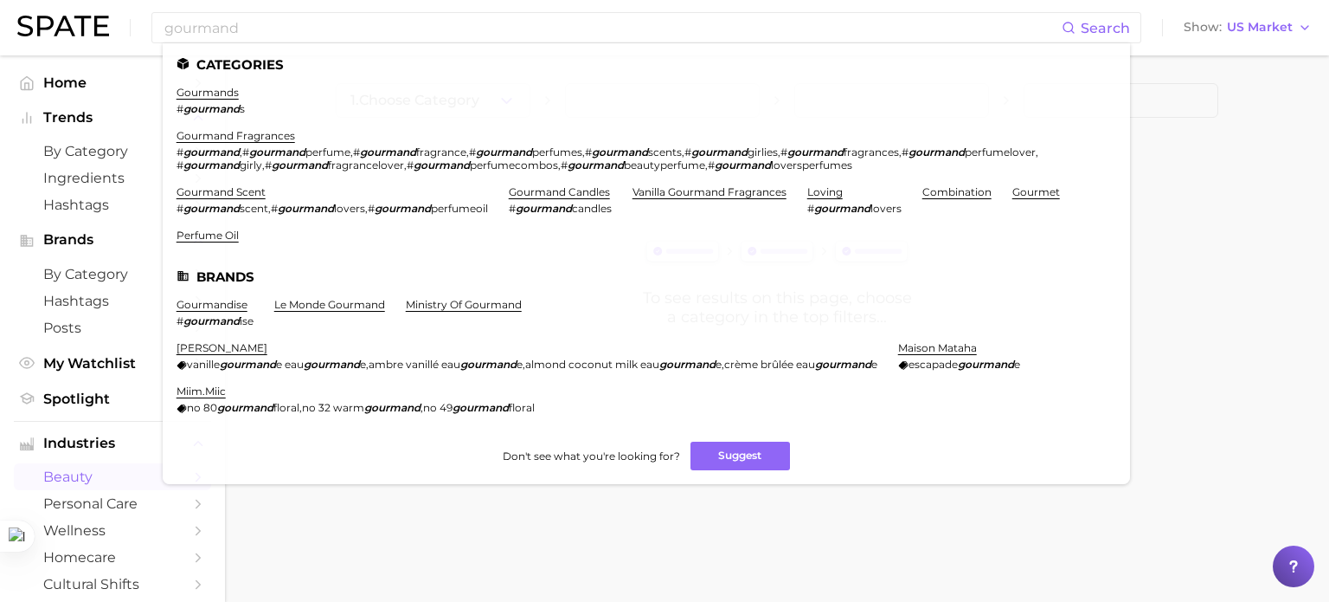
click at [1271, 312] on main "1. Choose Category To see results on this page, choose a category in the top fi…" at bounding box center [777, 233] width 1104 height 357
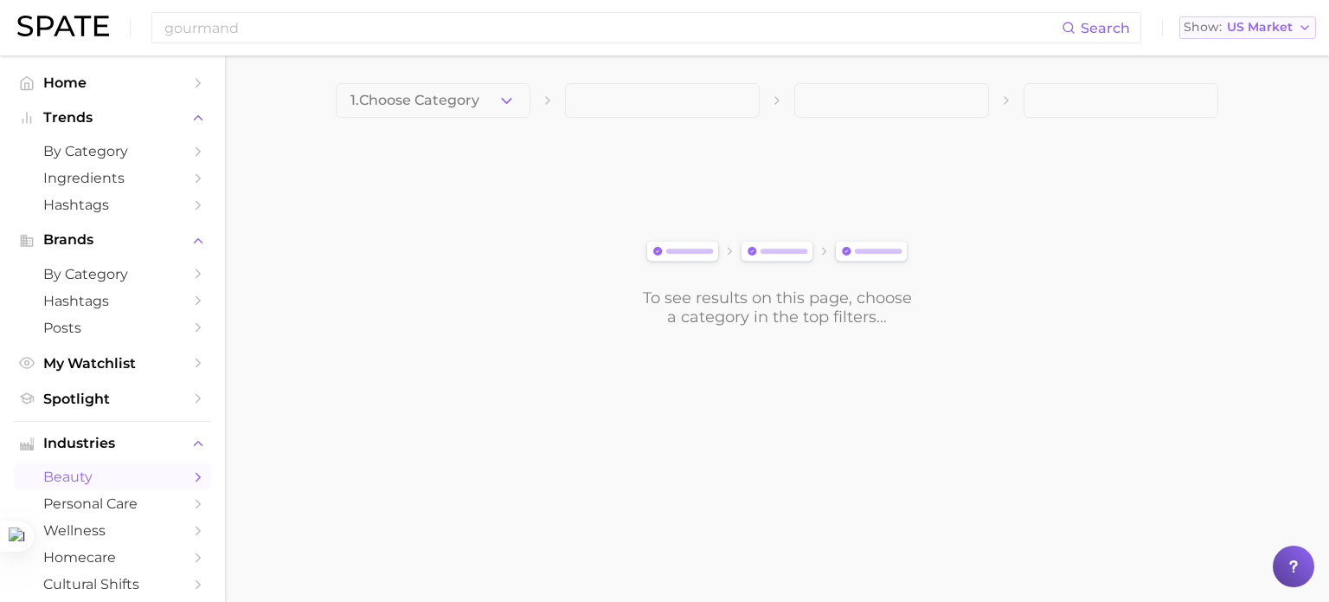
click at [1281, 32] on span "US Market" at bounding box center [1260, 28] width 66 height 10
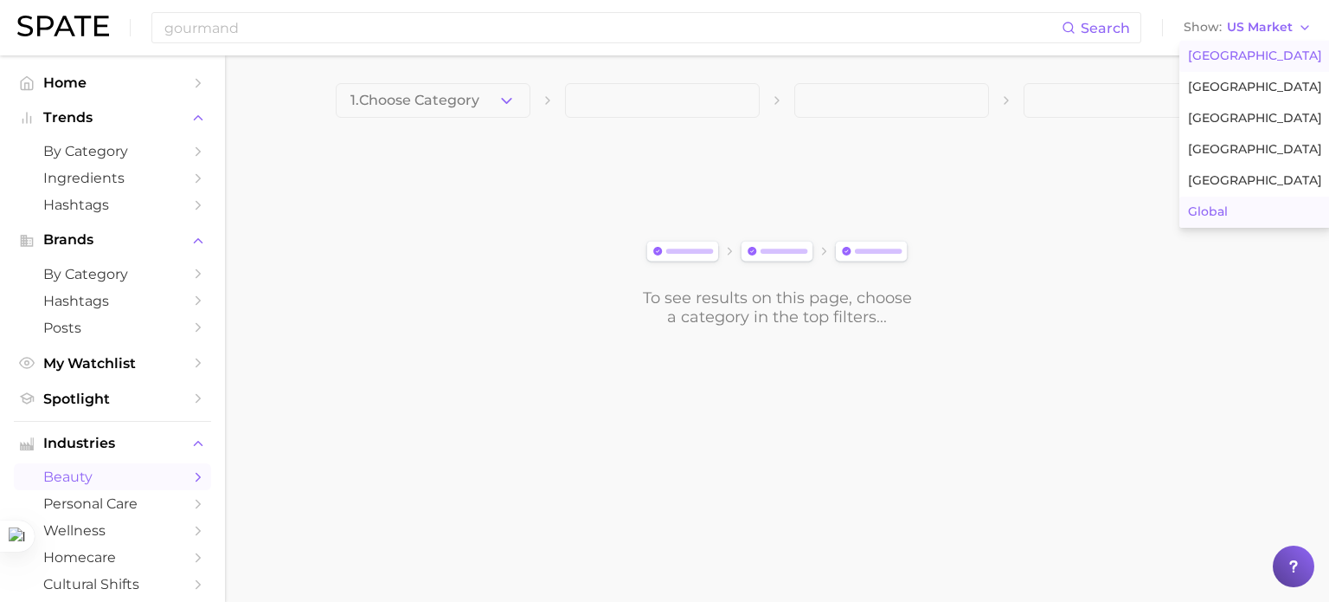
click at [1243, 209] on button "Global" at bounding box center [1255, 211] width 151 height 31
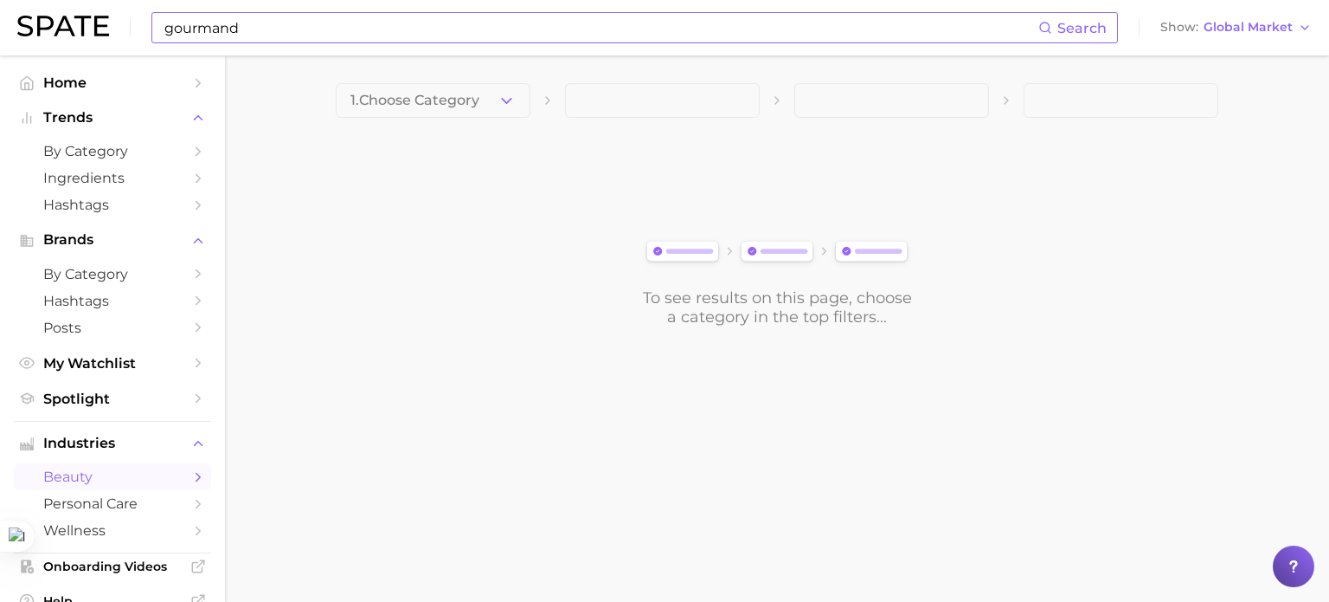
click at [273, 29] on input "gourmand" at bounding box center [601, 27] width 876 height 29
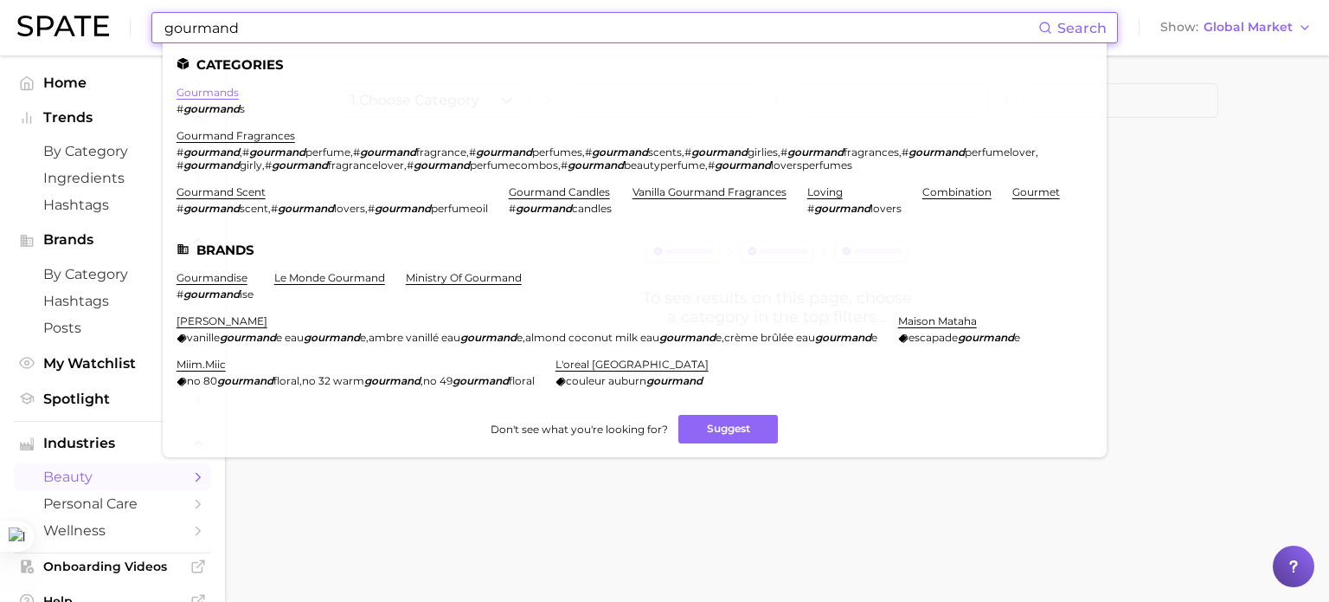
click at [212, 87] on link "gourmands" at bounding box center [208, 92] width 62 height 13
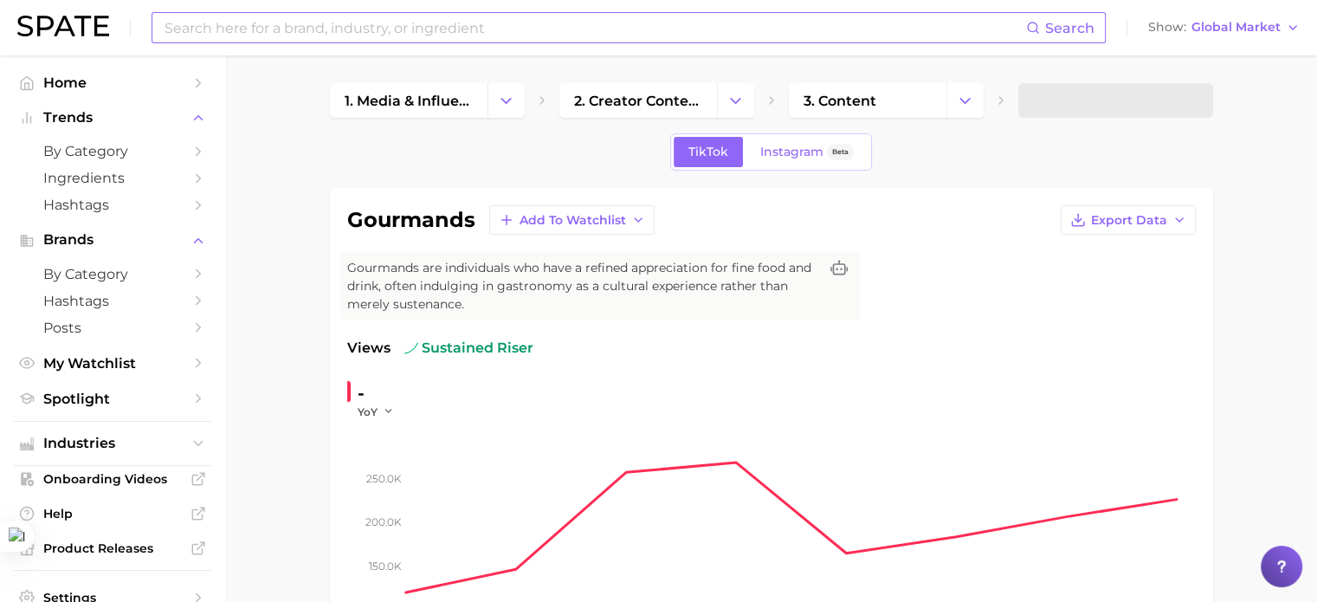
click at [291, 44] on div "Search Show Global Market" at bounding box center [658, 27] width 1282 height 55
click at [297, 29] on input at bounding box center [594, 27] width 863 height 29
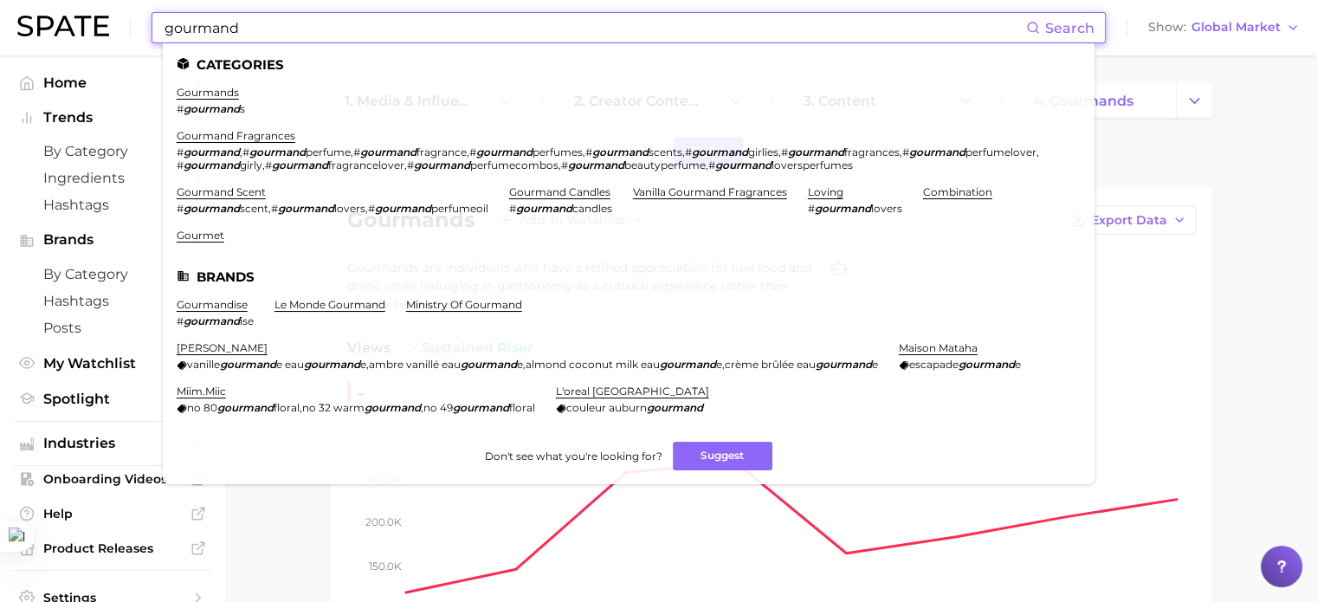
type input "gourmand"
click at [253, 148] on em "gourmand" at bounding box center [277, 151] width 56 height 13
click at [263, 138] on link "gourmand fragrances" at bounding box center [236, 135] width 119 height 13
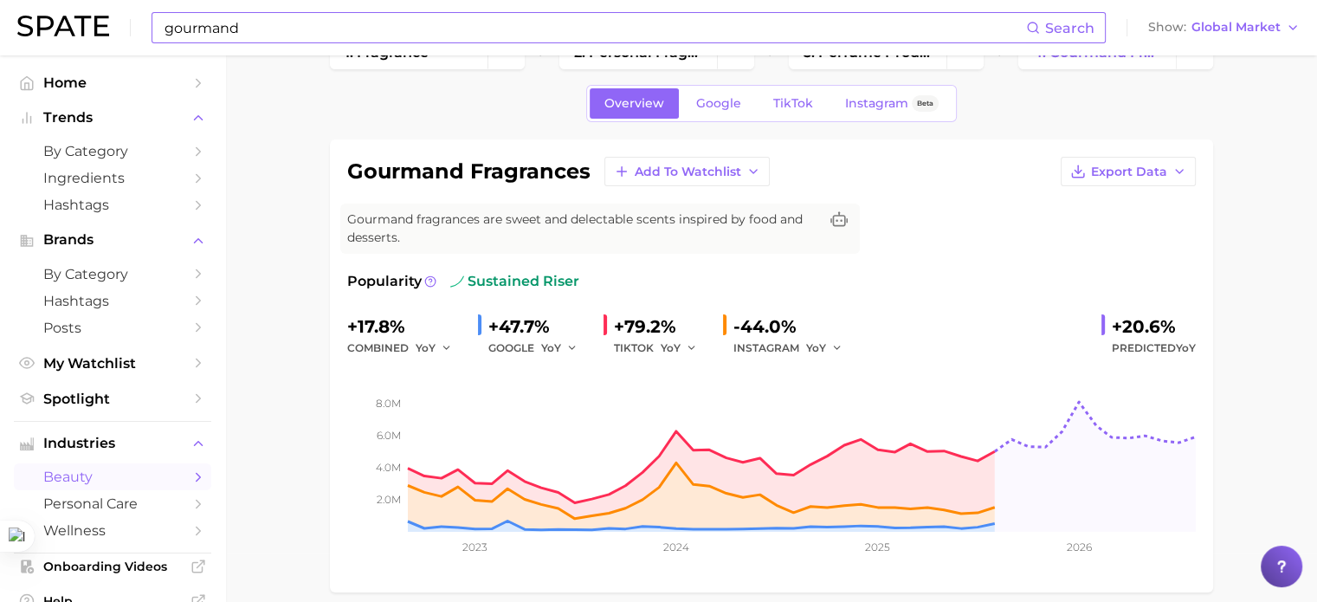
scroll to position [87, 0]
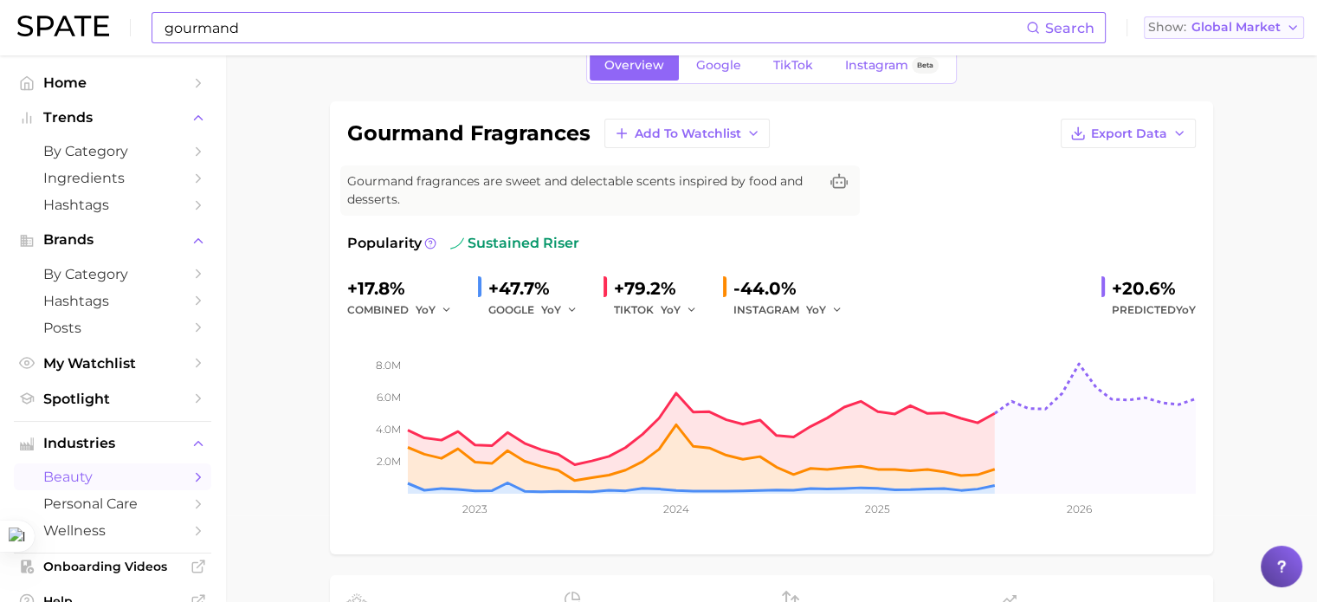
click at [1259, 32] on span "Global Market" at bounding box center [1235, 28] width 89 height 10
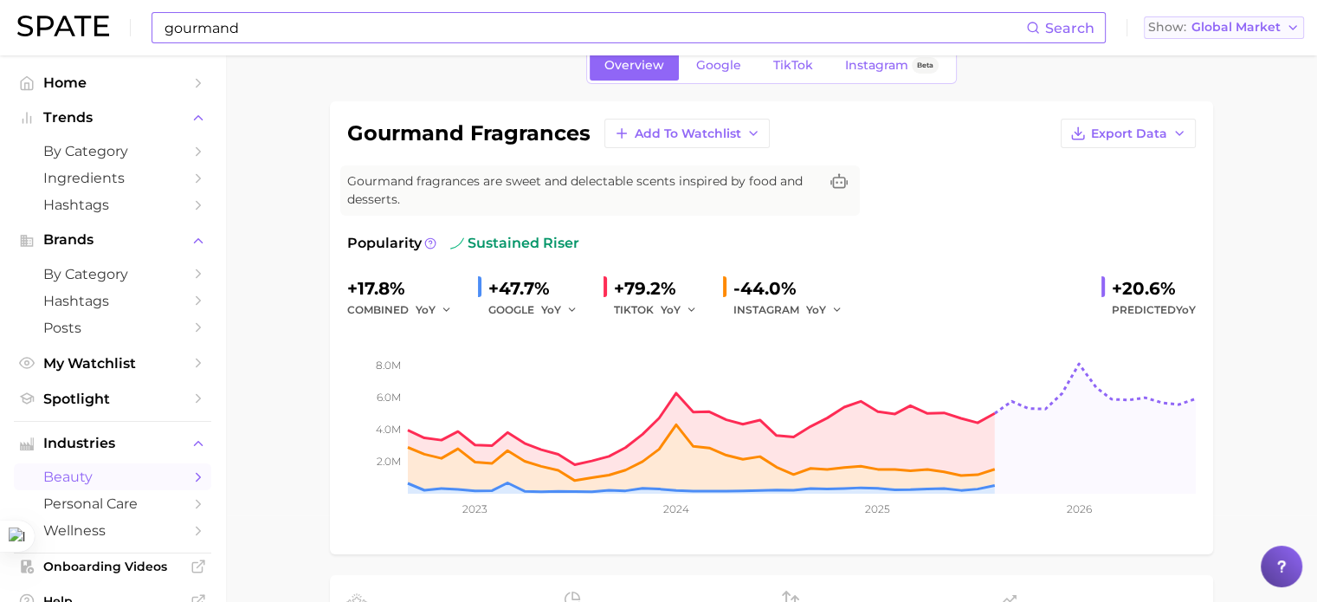
click at [1259, 35] on button "Show Global Market" at bounding box center [1223, 27] width 160 height 23
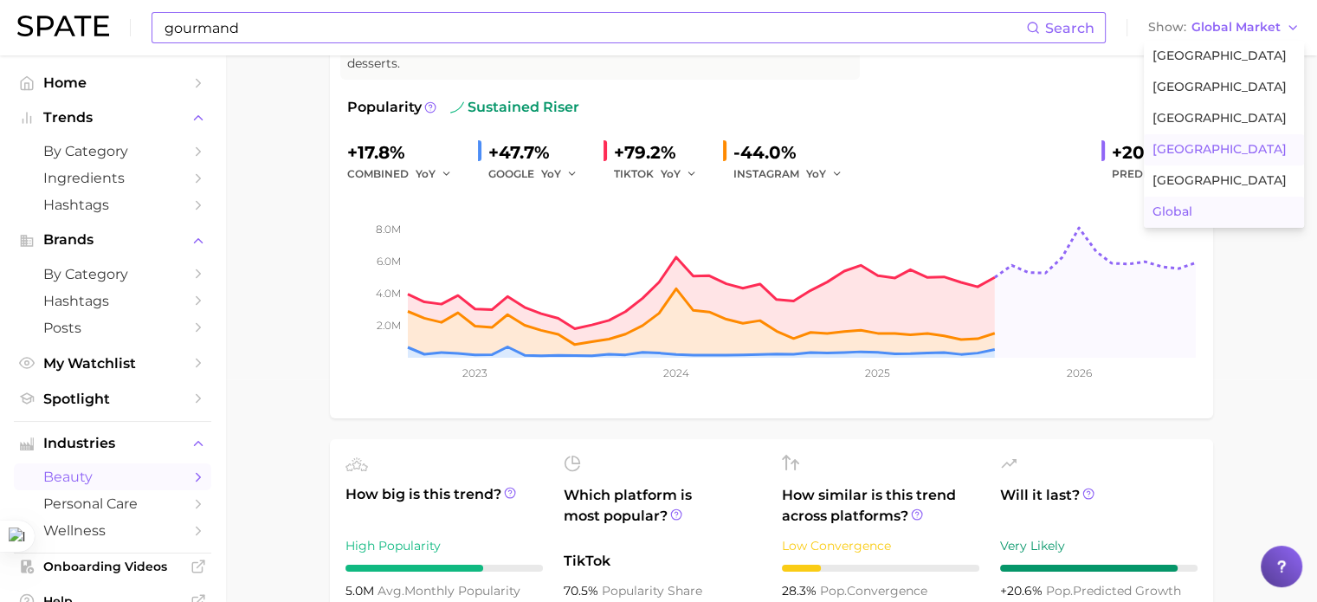
scroll to position [346, 0]
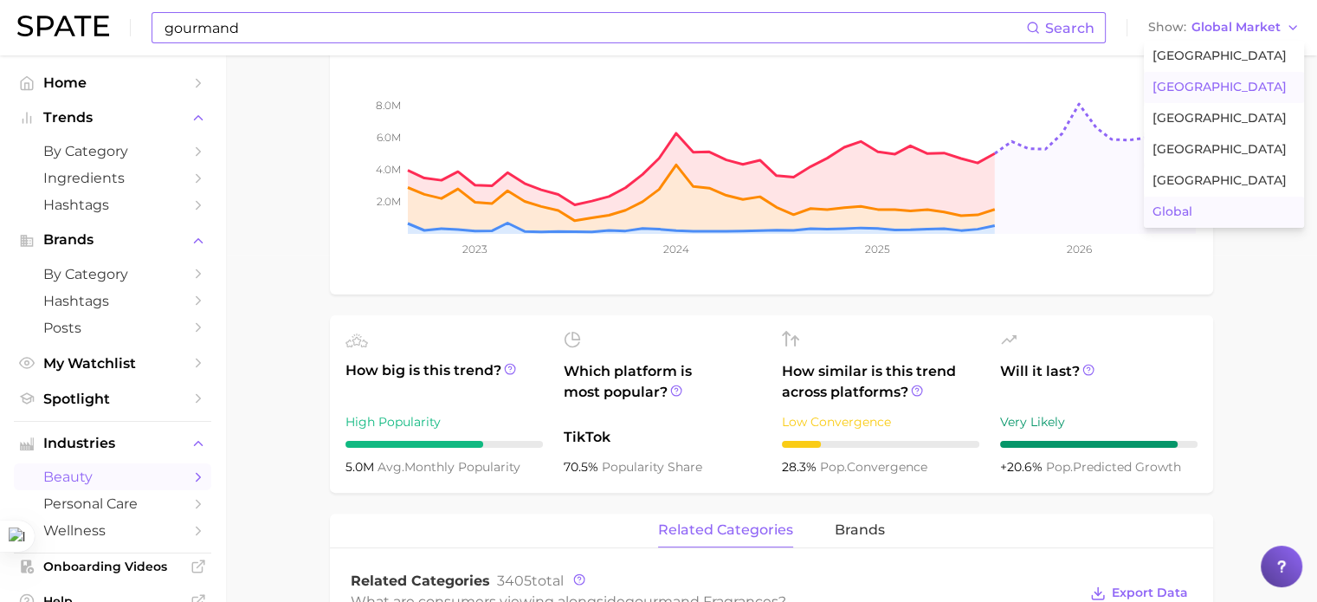
click at [1202, 89] on span "[GEOGRAPHIC_DATA]" at bounding box center [1219, 87] width 134 height 15
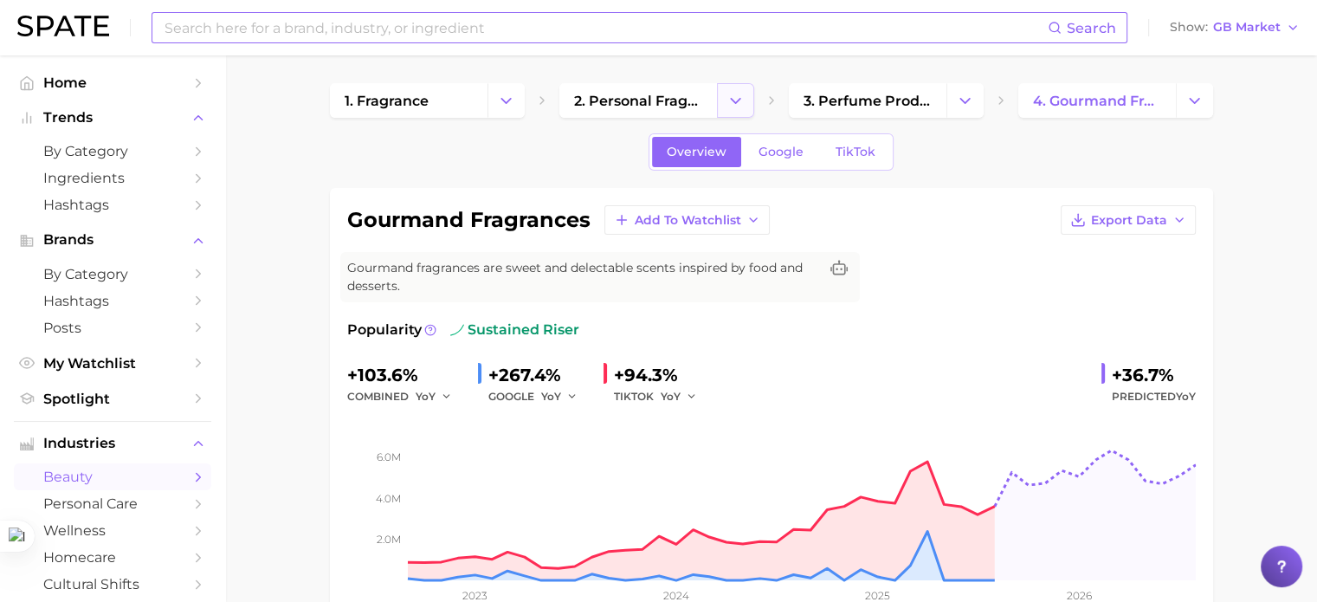
click at [729, 110] on button "Change Category" at bounding box center [735, 100] width 37 height 35
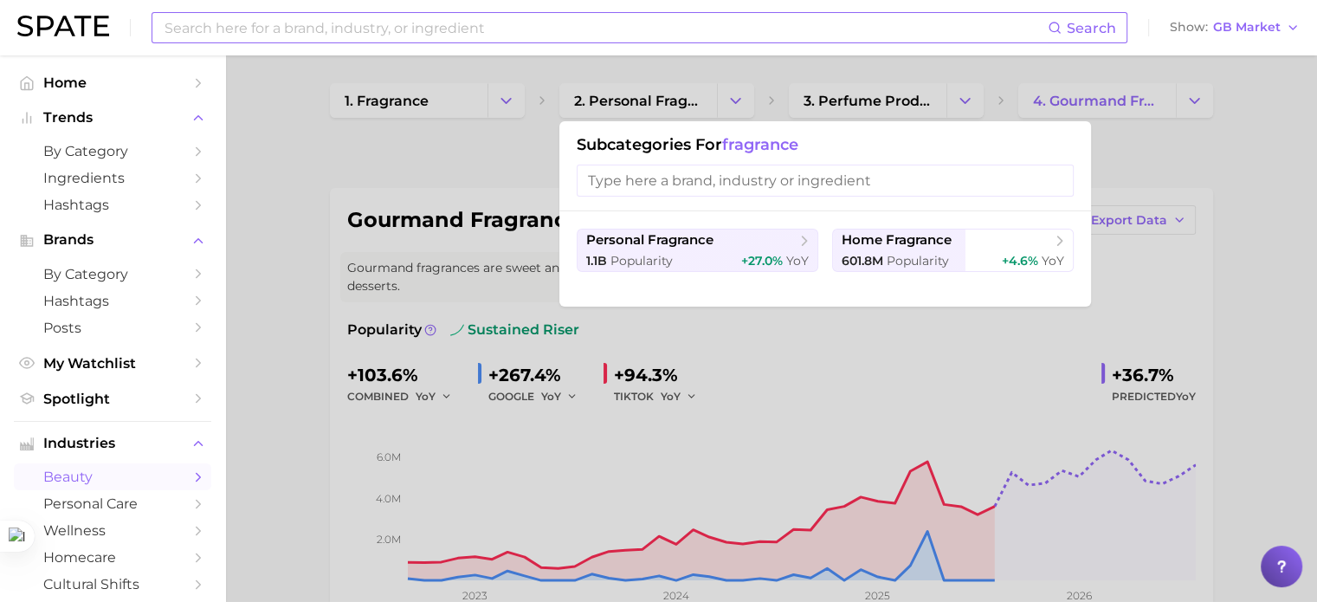
click at [732, 107] on div at bounding box center [658, 301] width 1317 height 602
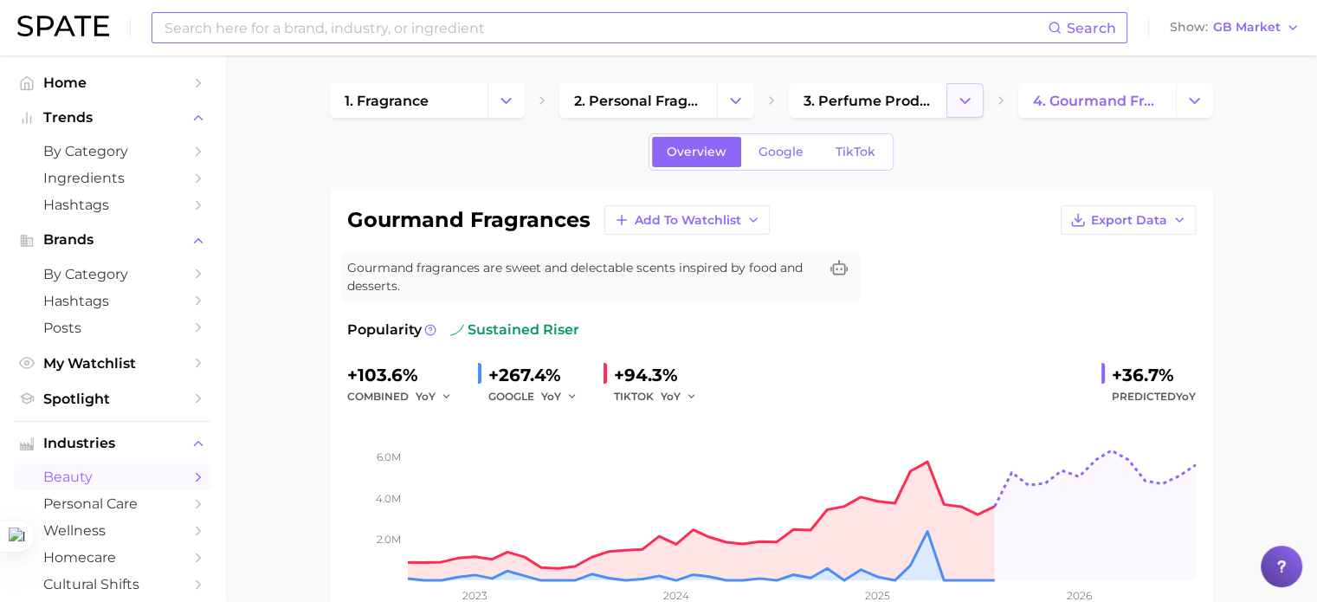
click at [969, 106] on icon "Change Category" at bounding box center [965, 101] width 18 height 18
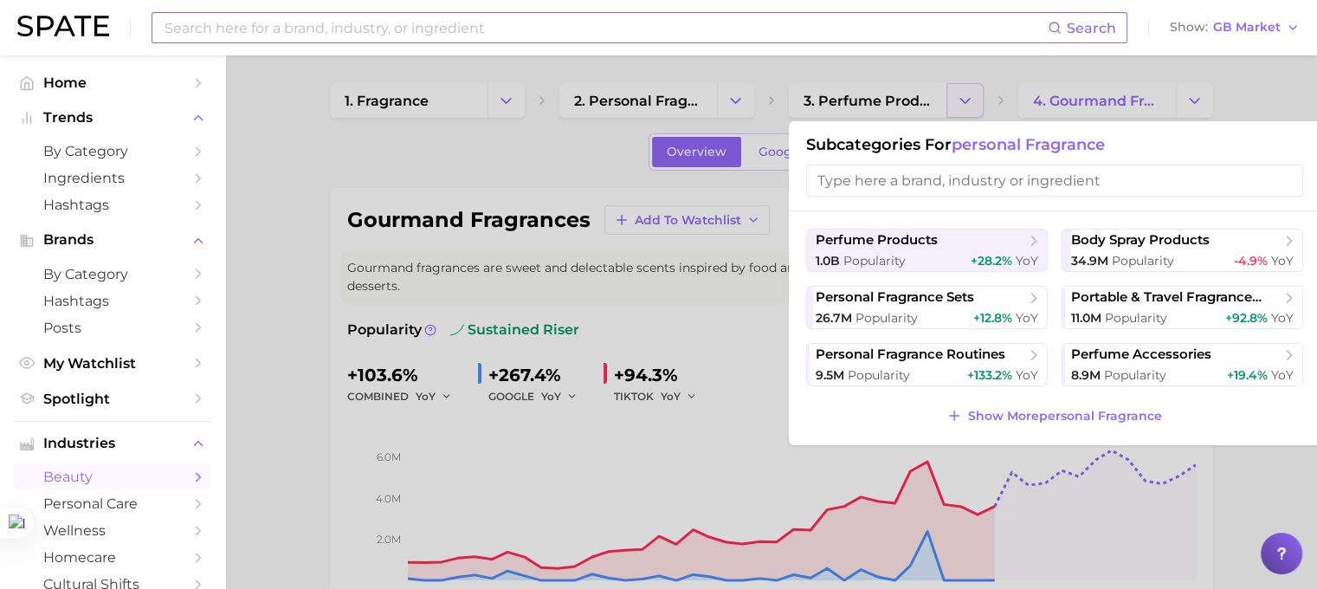
click at [969, 106] on div at bounding box center [658, 294] width 1317 height 589
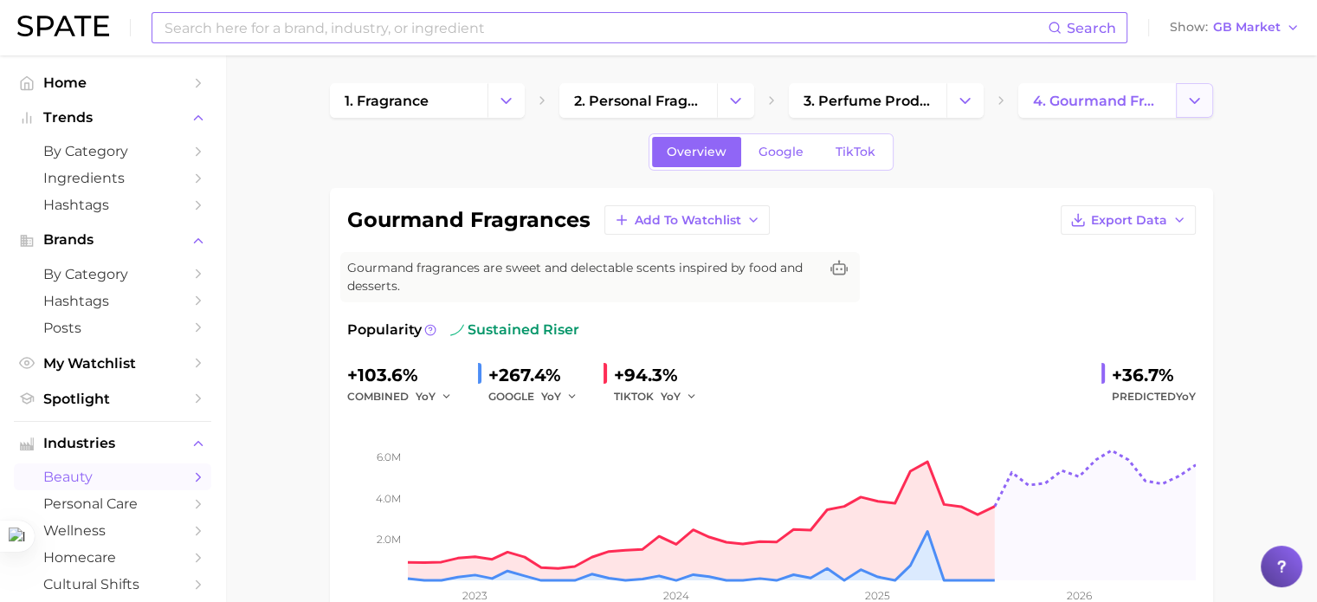
click at [1185, 96] on icon "Change Category" at bounding box center [1194, 101] width 18 height 18
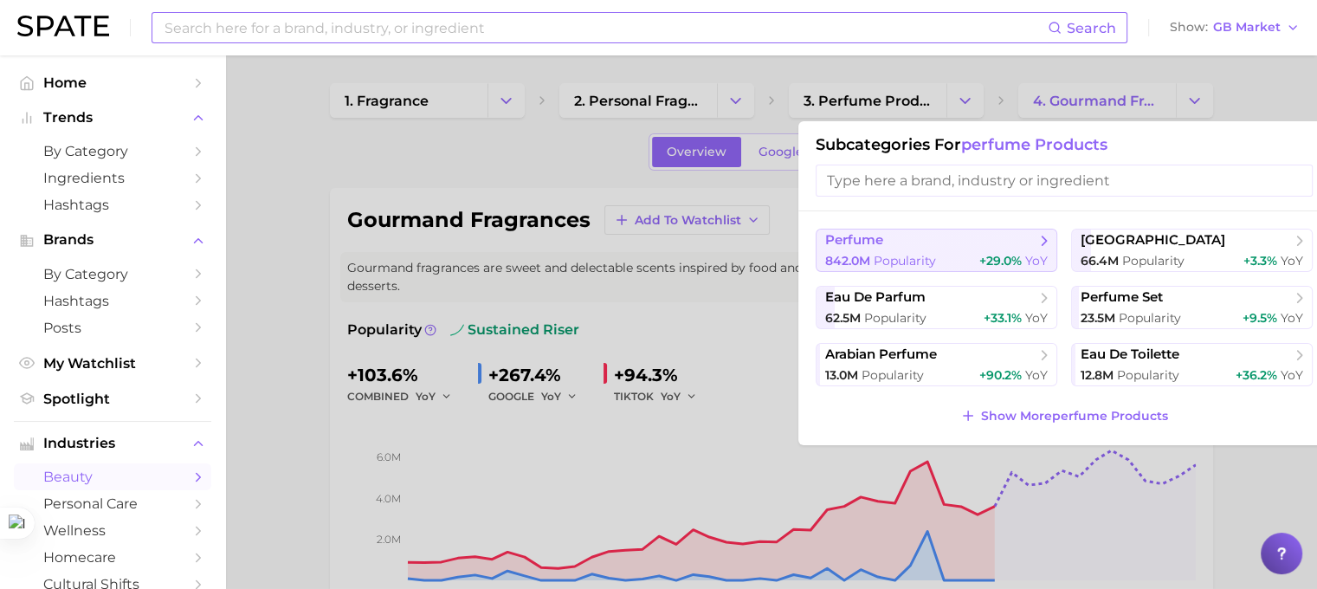
click at [987, 261] on span "+29.0%" at bounding box center [1000, 261] width 42 height 16
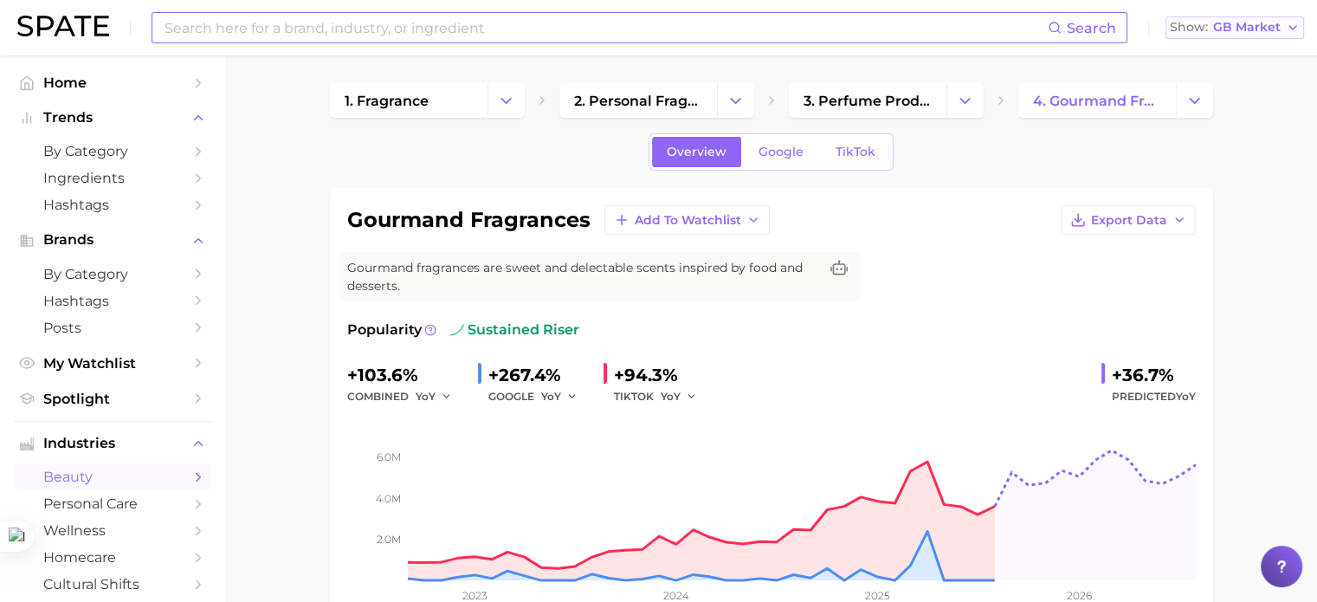
click at [1259, 32] on span "GB Market" at bounding box center [1247, 28] width 68 height 10
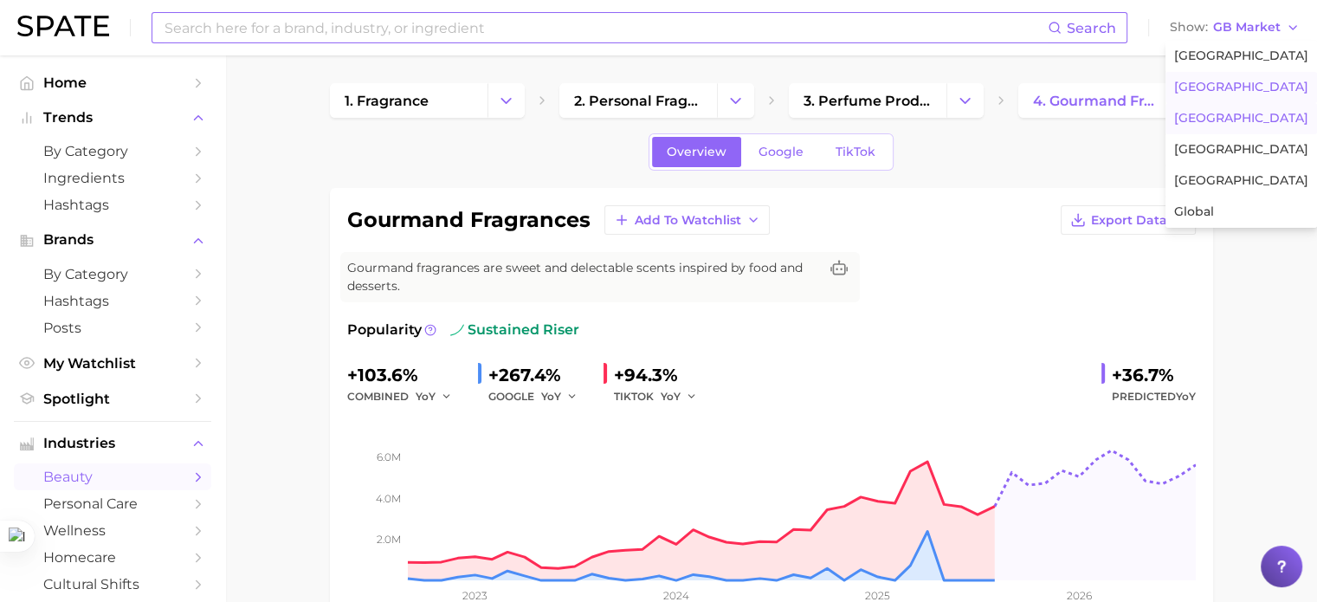
click at [1239, 113] on button "[GEOGRAPHIC_DATA]" at bounding box center [1240, 118] width 151 height 31
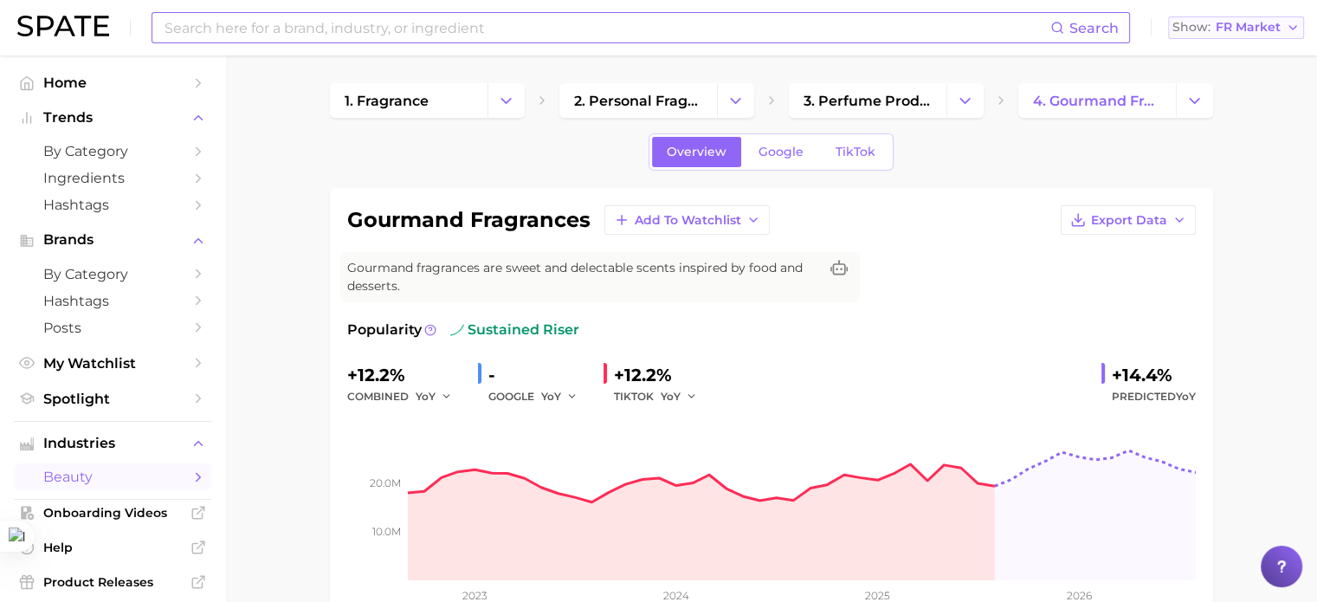
click at [1264, 35] on button "Show FR Market" at bounding box center [1236, 27] width 136 height 23
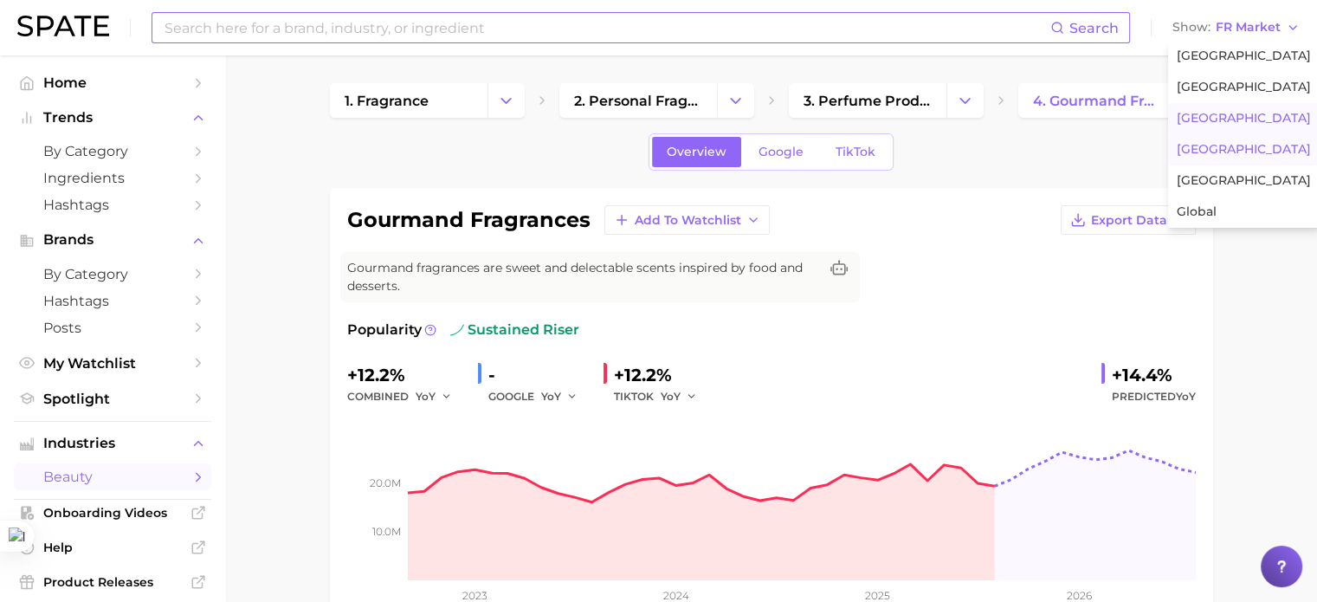
click at [1225, 159] on button "[GEOGRAPHIC_DATA]" at bounding box center [1243, 149] width 151 height 31
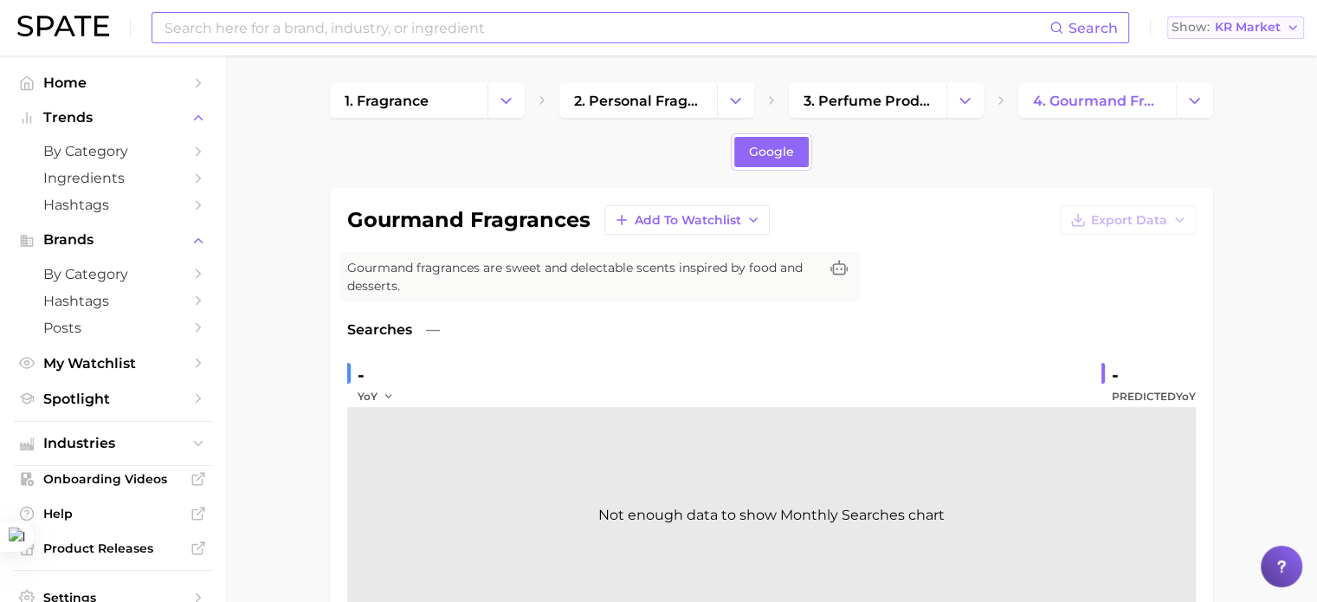
click at [1265, 27] on span "KR Market" at bounding box center [1247, 28] width 66 height 10
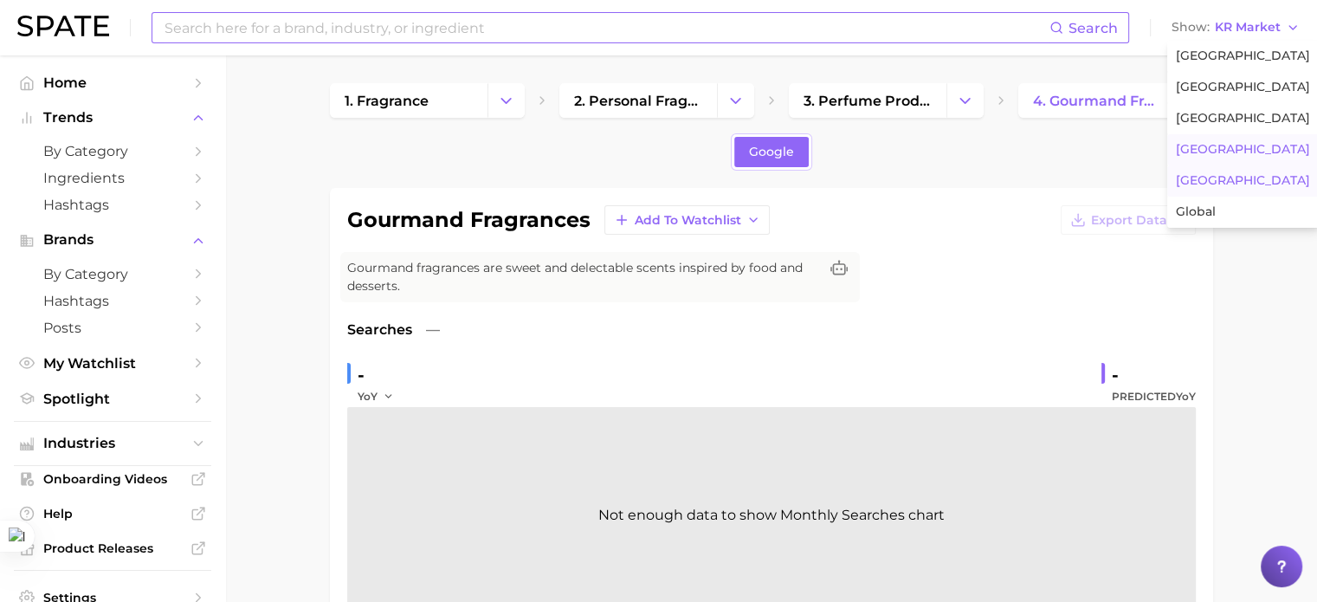
click at [1246, 190] on button "[GEOGRAPHIC_DATA]" at bounding box center [1242, 180] width 151 height 31
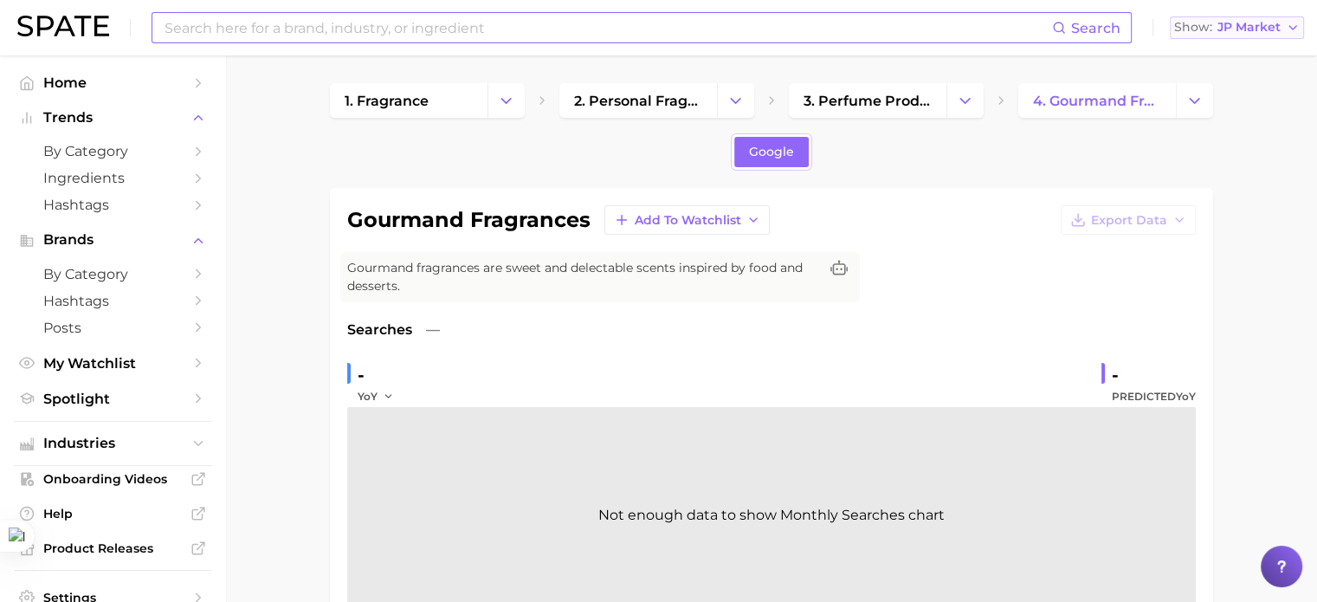
click at [1278, 31] on span "JP Market" at bounding box center [1248, 28] width 63 height 10
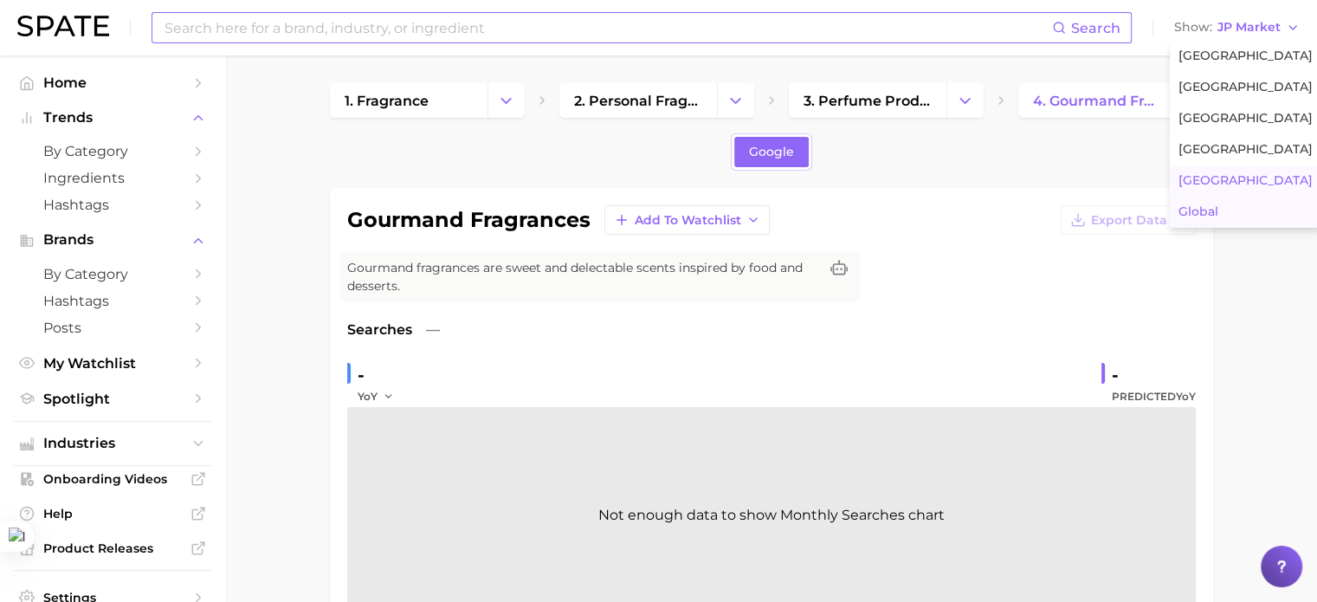
click at [1226, 199] on button "Global" at bounding box center [1244, 211] width 151 height 31
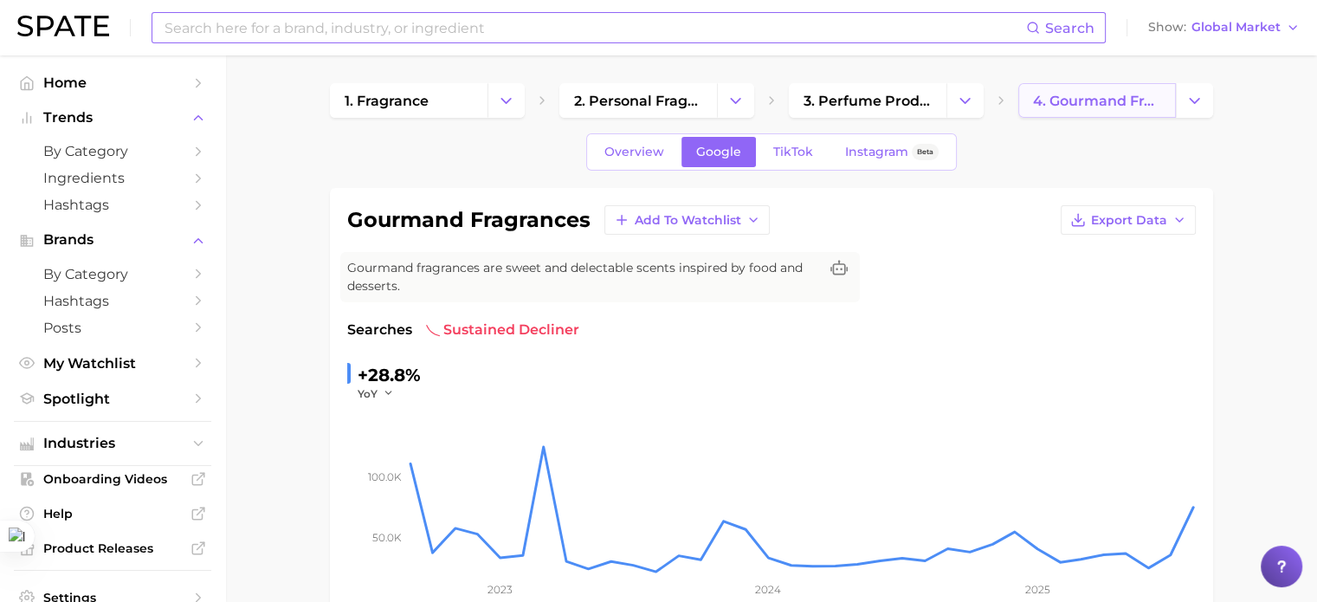
click at [1131, 100] on span "4. gourmand fragrances" at bounding box center [1097, 101] width 128 height 16
click at [1181, 89] on button "Change Category" at bounding box center [1193, 100] width 37 height 35
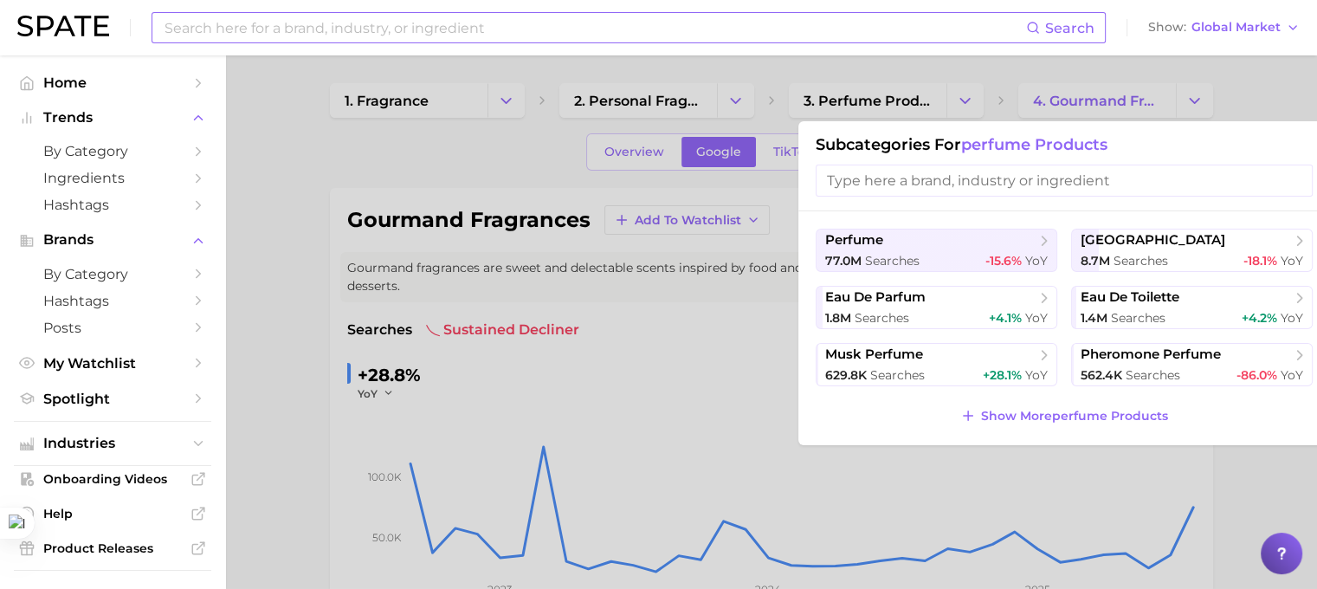
click at [373, 167] on div at bounding box center [658, 294] width 1317 height 589
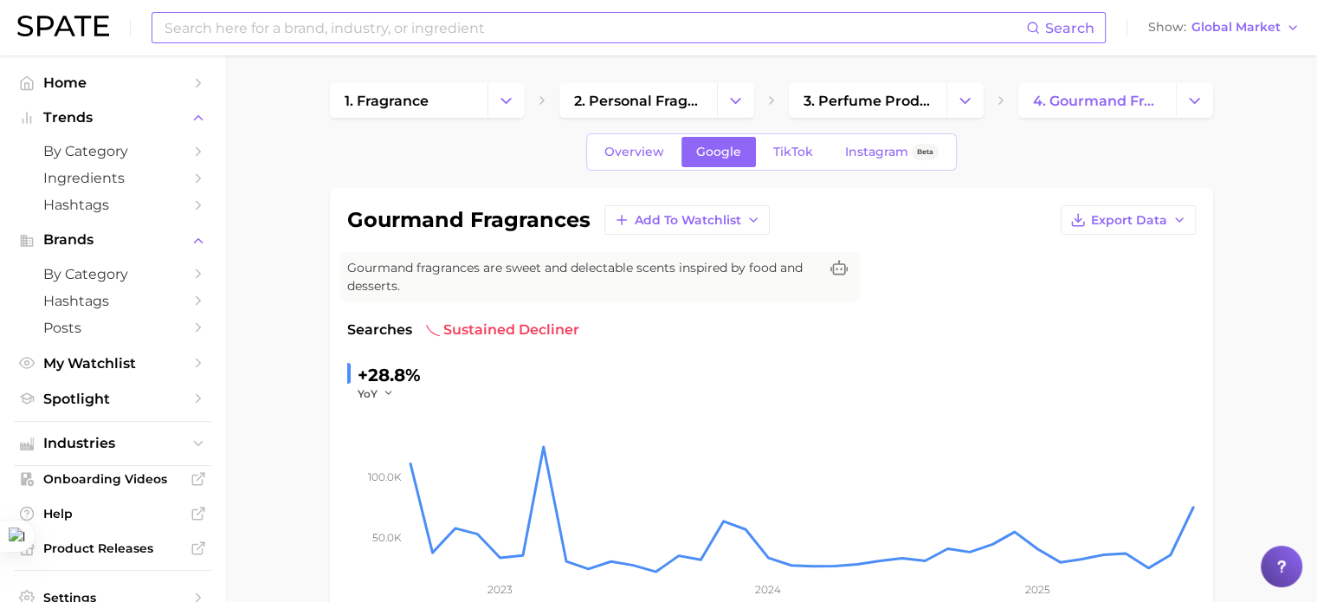
click at [275, 30] on input at bounding box center [594, 27] width 863 height 29
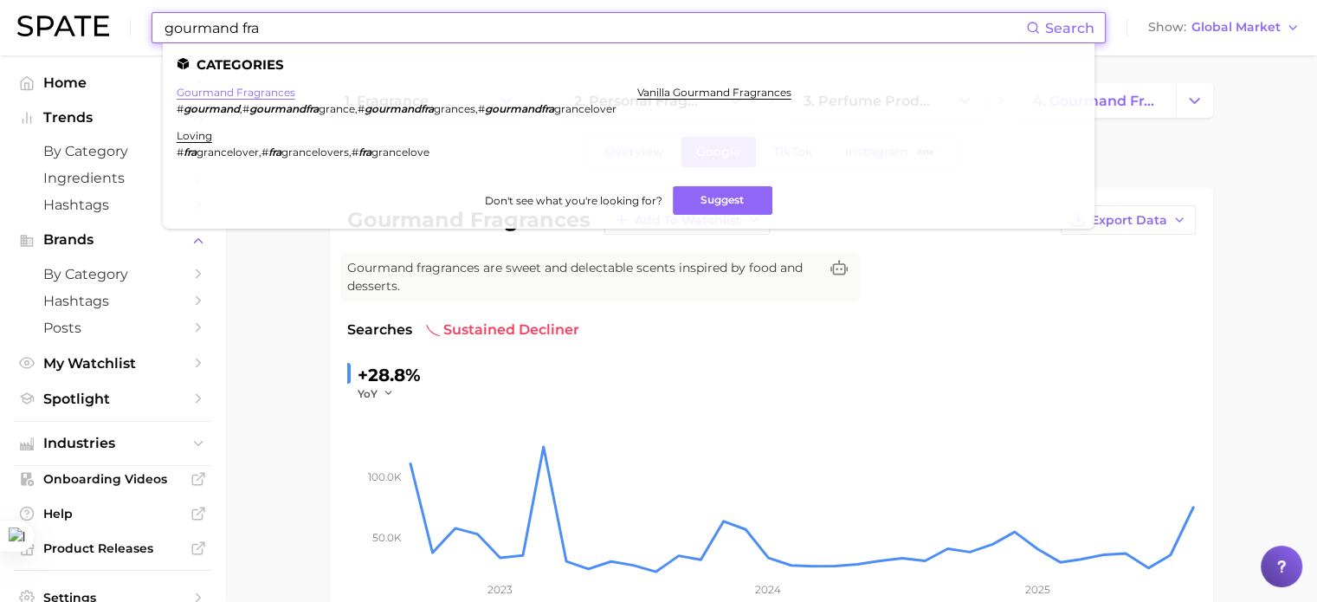
type input "gourmand fra"
click at [237, 93] on link "gourmand fragrances" at bounding box center [236, 92] width 119 height 13
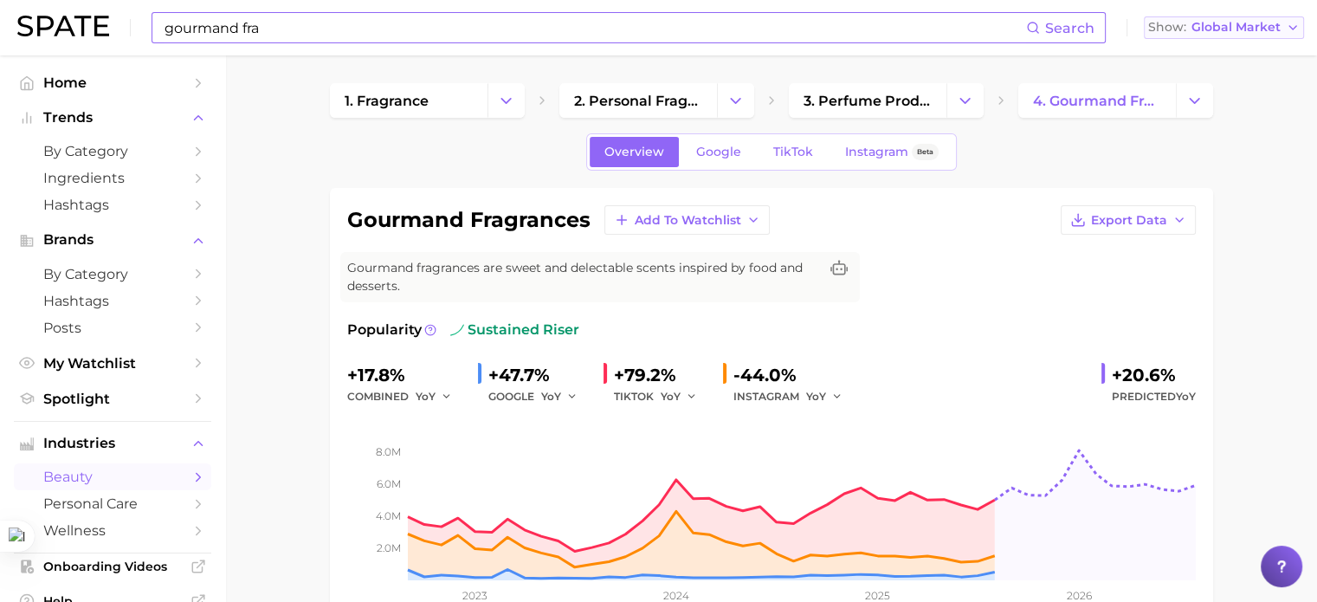
click at [1259, 29] on span "Global Market" at bounding box center [1235, 28] width 89 height 10
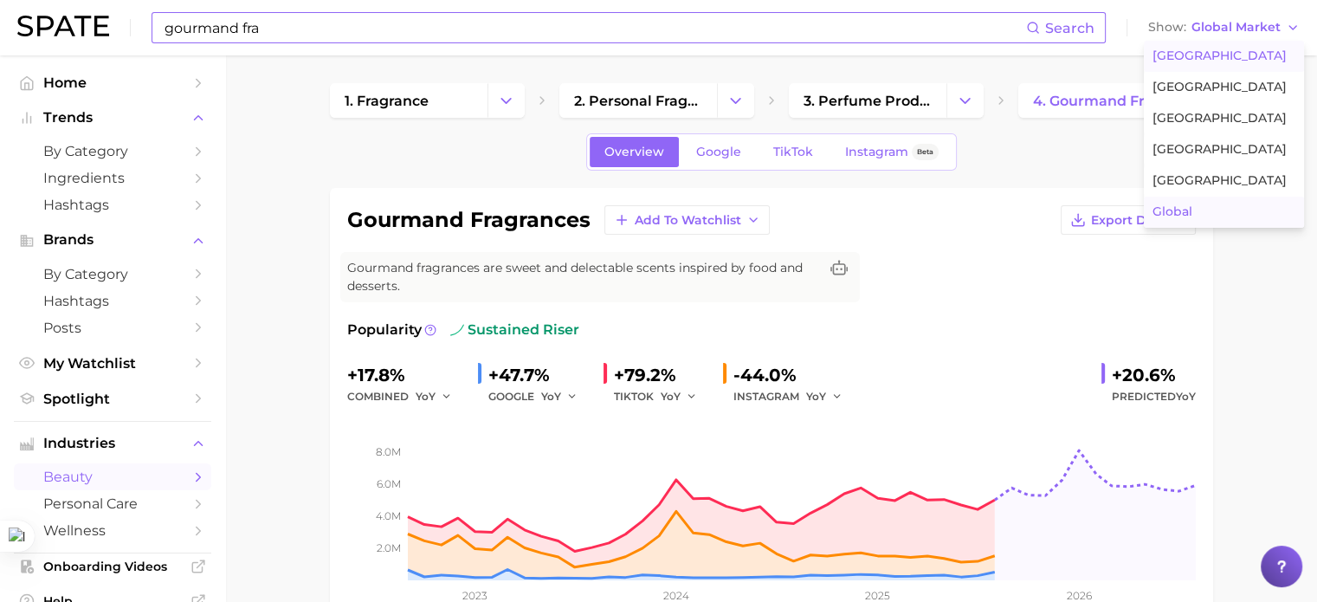
click at [1206, 55] on span "[GEOGRAPHIC_DATA]" at bounding box center [1219, 55] width 134 height 15
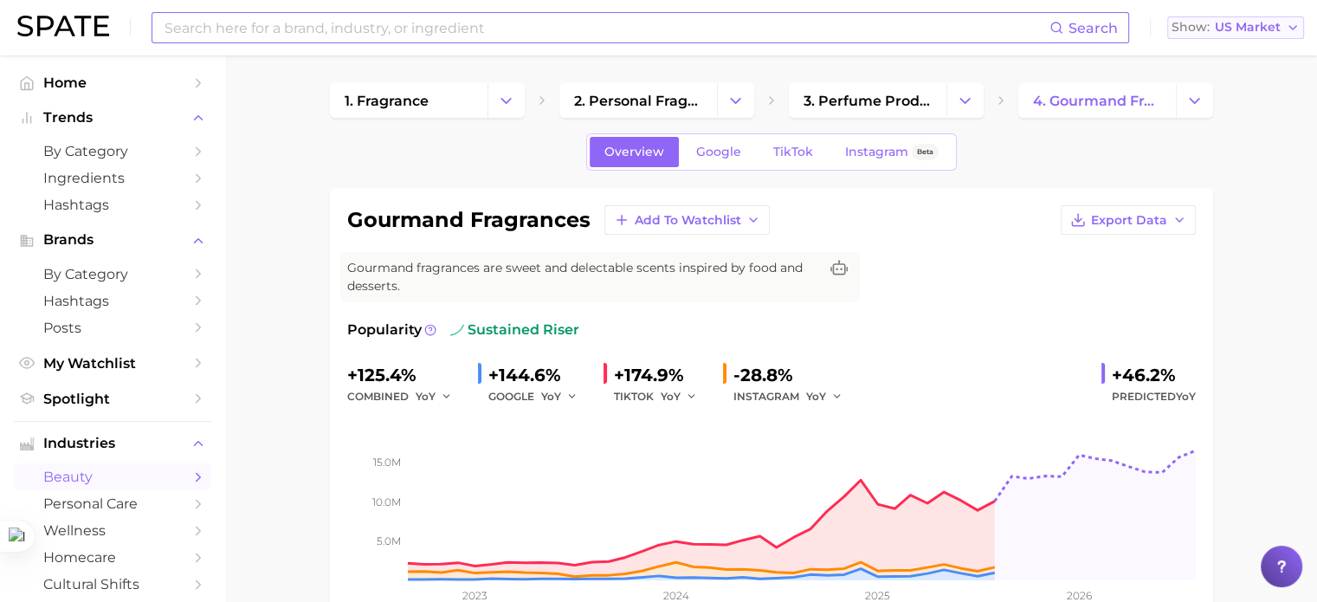
click at [1235, 32] on span "US Market" at bounding box center [1247, 28] width 66 height 10
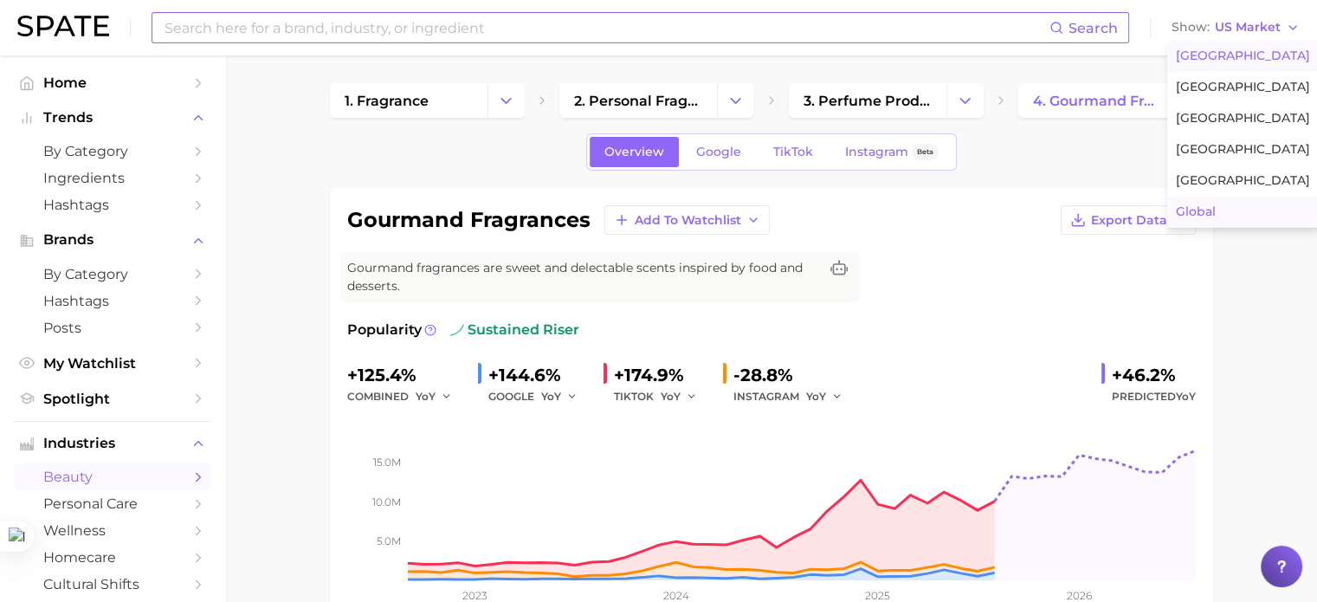
click at [1234, 206] on button "Global" at bounding box center [1242, 211] width 151 height 31
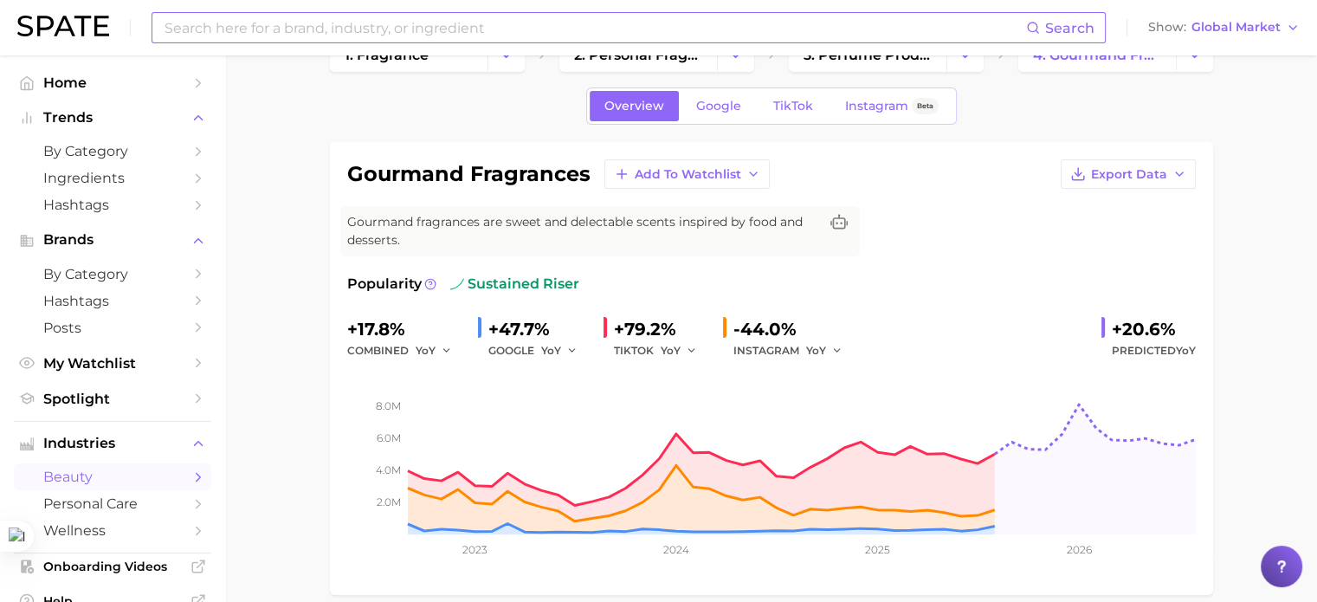
scroll to position [87, 0]
